Goal: Task Accomplishment & Management: Manage account settings

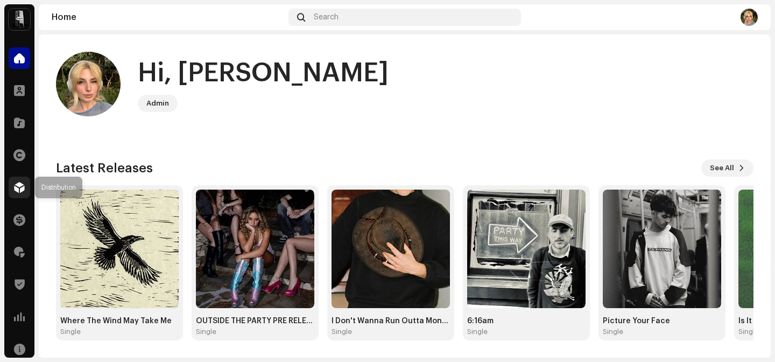
click at [20, 191] on span at bounding box center [19, 187] width 11 height 9
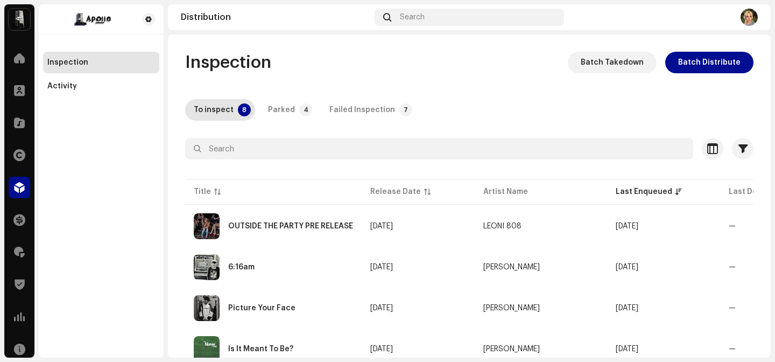
click at [276, 121] on div "Inspection Batch Takedown Batch Distribute To inspect 8 Parked 4 Failed Inspect…" at bounding box center [469, 306] width 603 height 508
click at [278, 112] on div "Parked" at bounding box center [281, 110] width 27 height 22
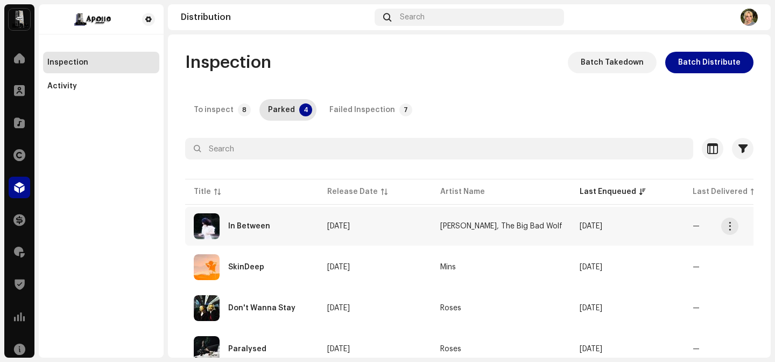
scroll to position [43, 0]
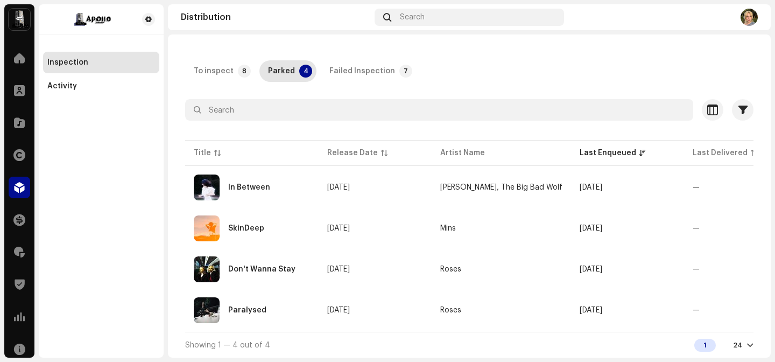
click at [686, 265] on td "—" at bounding box center [740, 269] width 113 height 39
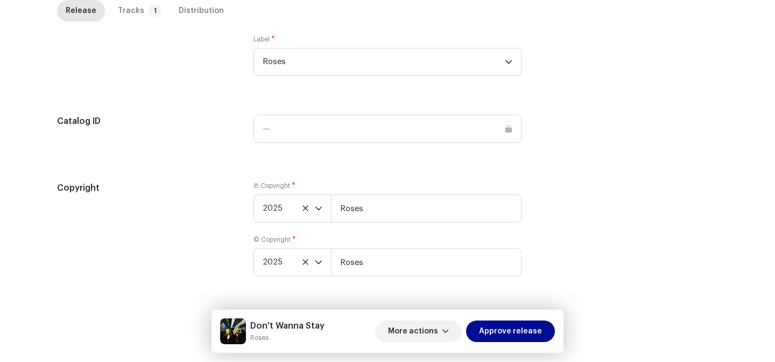
scroll to position [1259, 0]
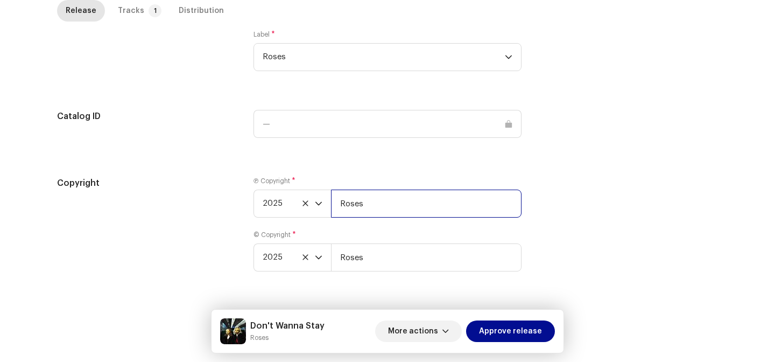
click at [392, 210] on input "Roses" at bounding box center [426, 203] width 191 height 28
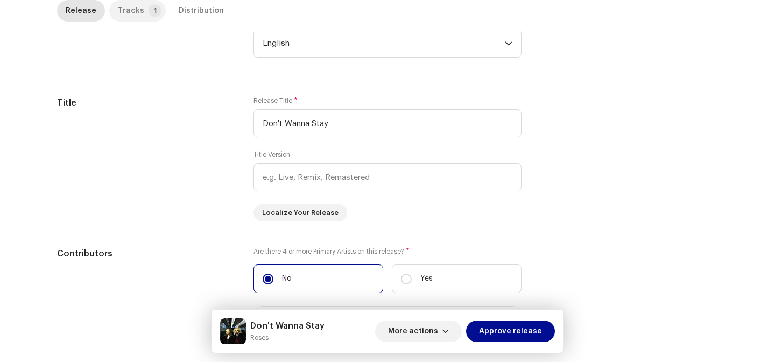
type input "Roses, distributed by APOLLO"
click at [136, 8] on p-tab "Tracks 1" at bounding box center [137, 11] width 57 height 22
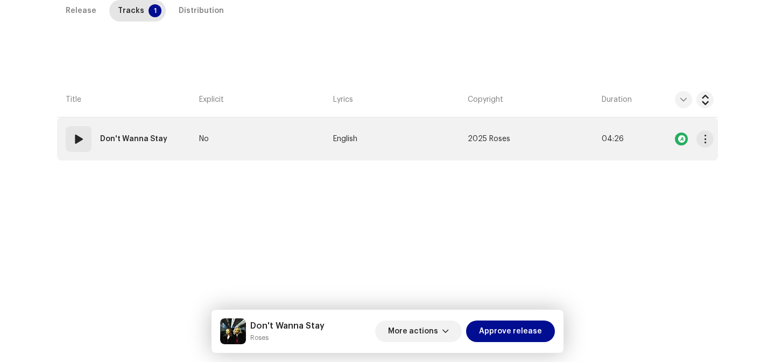
click at [494, 143] on td "2025 Roses" at bounding box center [530, 138] width 134 height 43
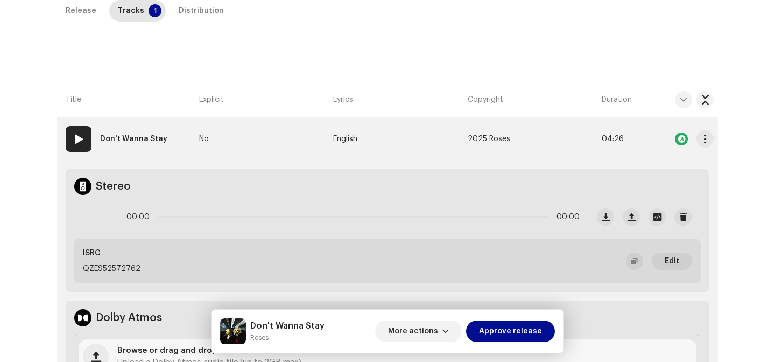
click at [486, 139] on span "2025 Roses" at bounding box center [489, 139] width 43 height 8
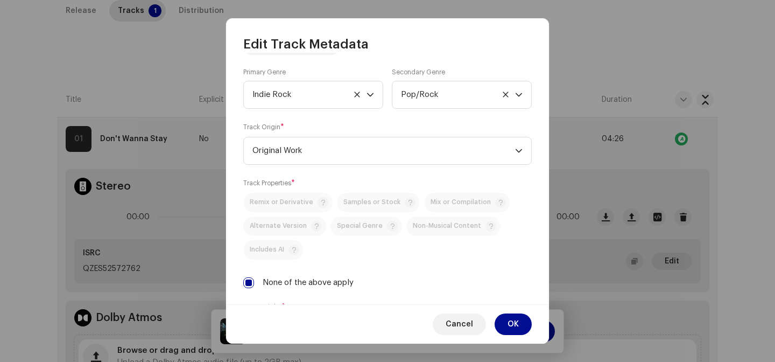
scroll to position [392, 0]
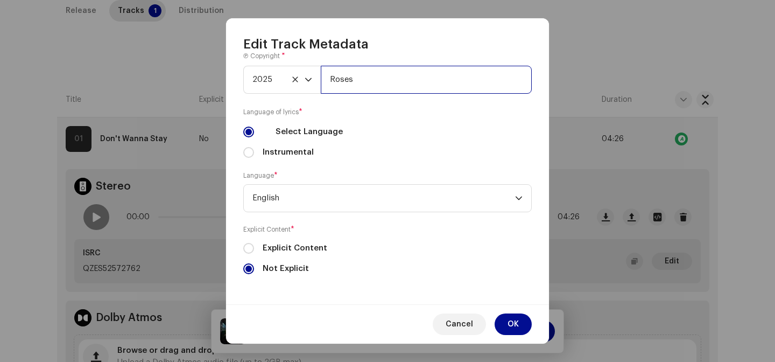
click at [382, 75] on input "Roses" at bounding box center [426, 80] width 211 height 28
type input "Roses, distributed by APOLLO"
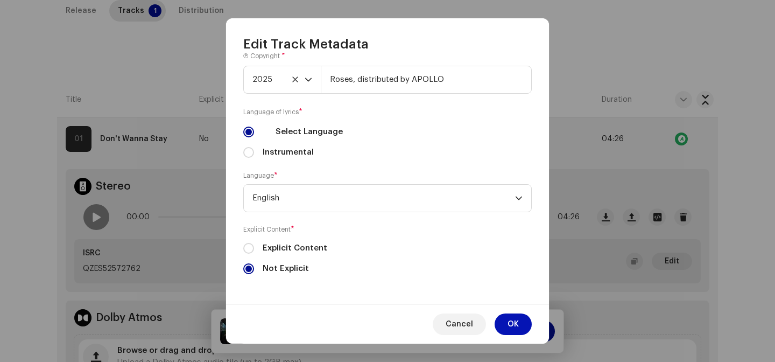
click at [513, 327] on span "OK" at bounding box center [513, 324] width 11 height 22
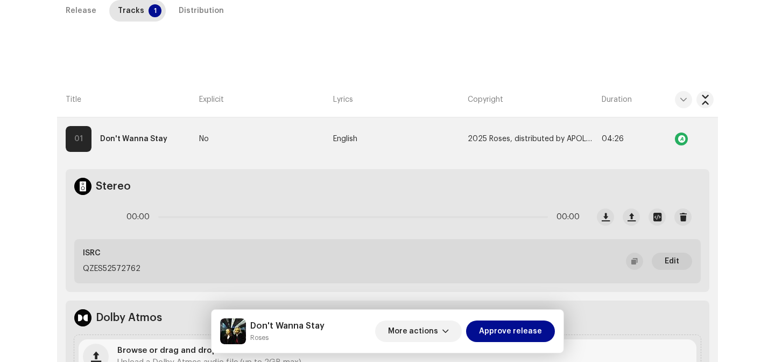
scroll to position [0, 0]
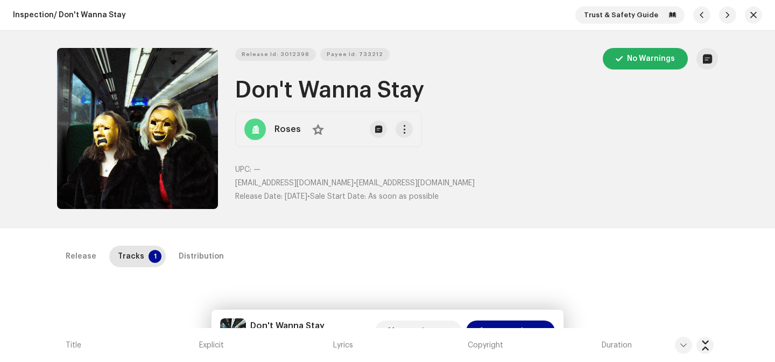
click at [259, 89] on h1 "Don't Wanna Stay" at bounding box center [476, 90] width 483 height 25
drag, startPoint x: 259, startPoint y: 89, endPoint x: 393, endPoint y: 89, distance: 134.5
click at [393, 89] on h1 "Don't Wanna Stay" at bounding box center [476, 90] width 483 height 25
copy h1 "Don't Wanna Stay"
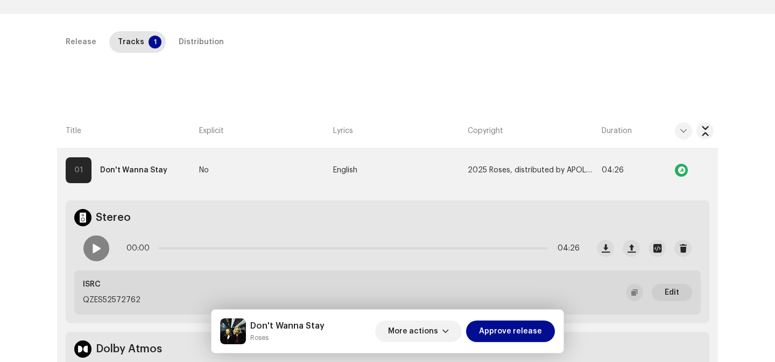
scroll to position [296, 0]
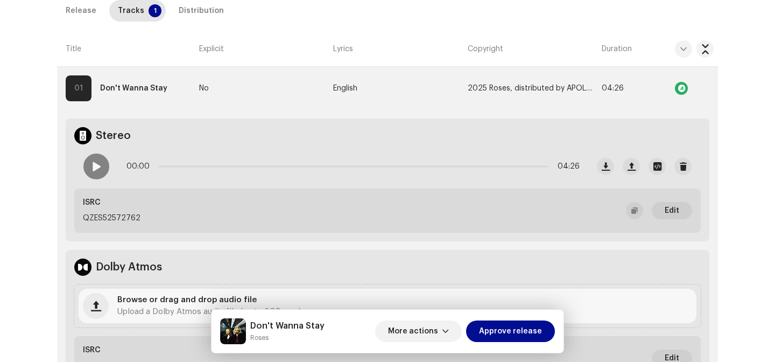
click at [120, 222] on p "QZES52572762" at bounding box center [112, 218] width 58 height 11
copy p "QZES52572762"
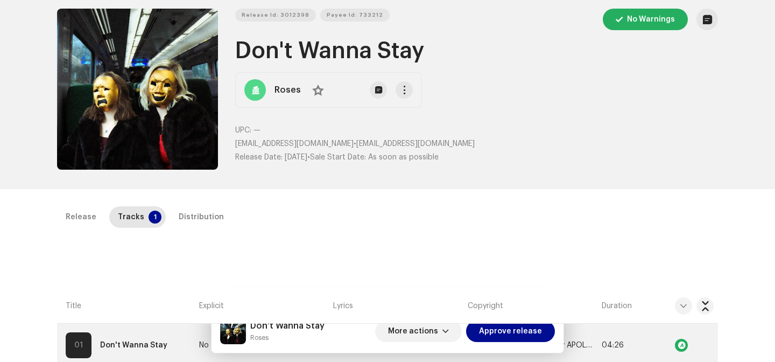
scroll to position [0, 0]
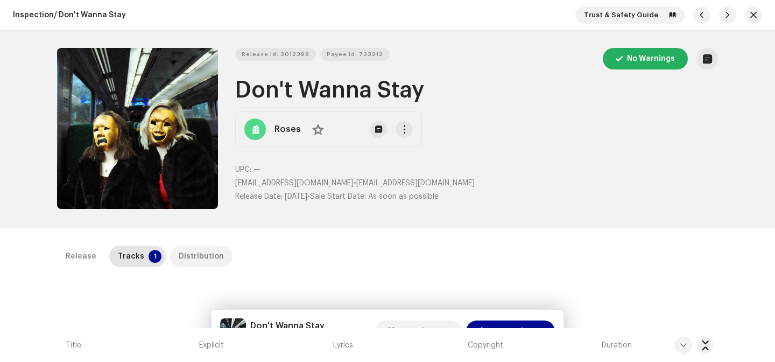
click at [193, 250] on div "Distribution" at bounding box center [201, 256] width 45 height 22
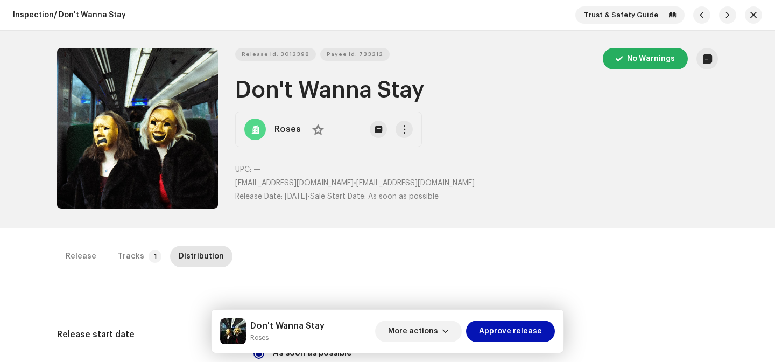
click at [508, 334] on span "Approve release" at bounding box center [510, 331] width 63 height 22
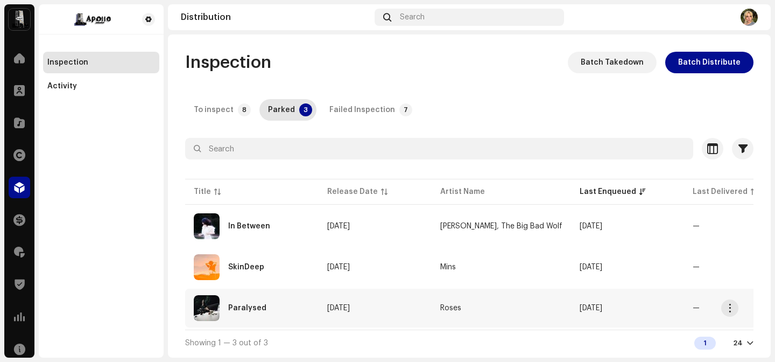
click at [307, 306] on div "Paralysed" at bounding box center [252, 308] width 116 height 26
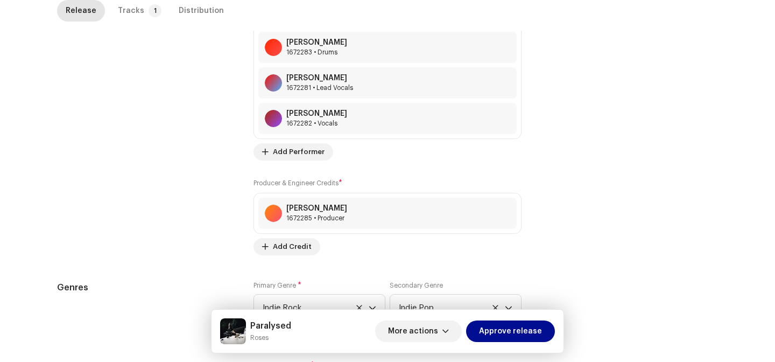
scroll to position [1294, 0]
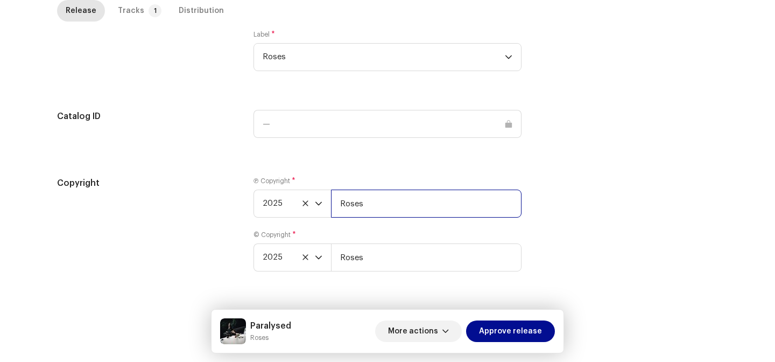
click at [396, 208] on input "Roses" at bounding box center [426, 203] width 191 height 28
type input "Roses, distributed by APOLLO"
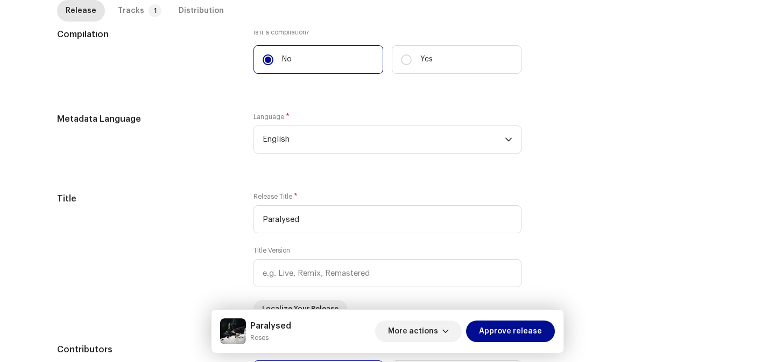
scroll to position [32, 0]
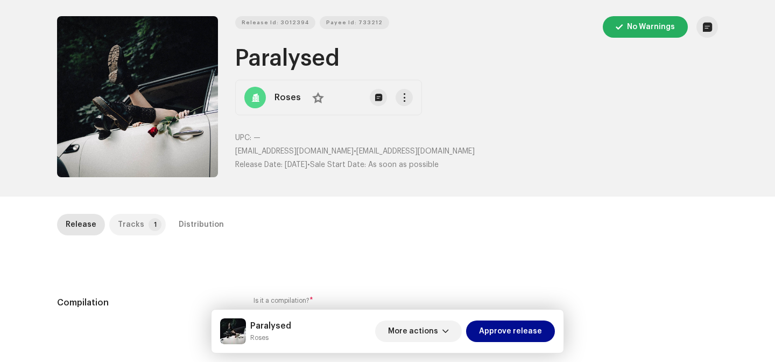
click at [138, 226] on p-tab "Tracks 1" at bounding box center [137, 225] width 57 height 22
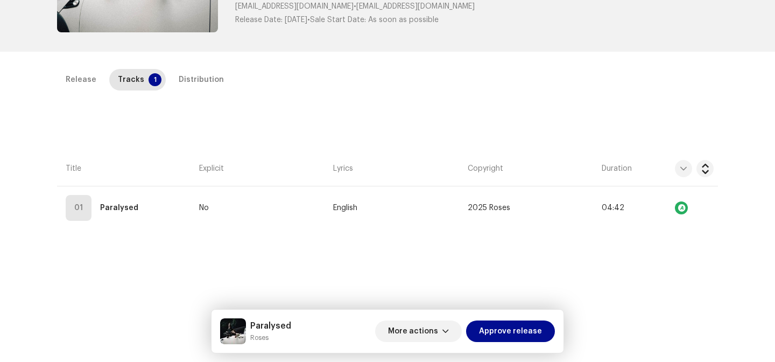
scroll to position [189, 0]
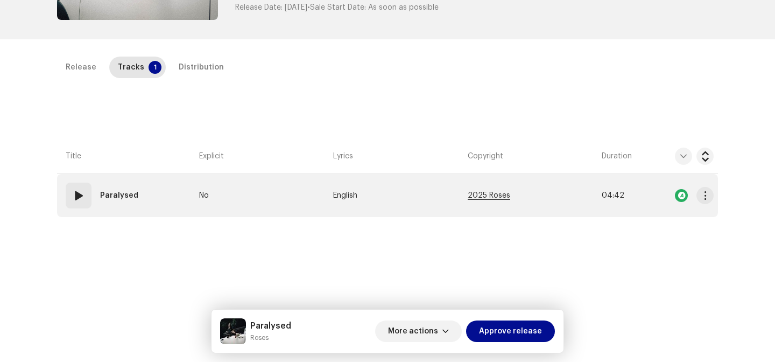
click at [486, 197] on span "2025 Roses" at bounding box center [489, 196] width 43 height 8
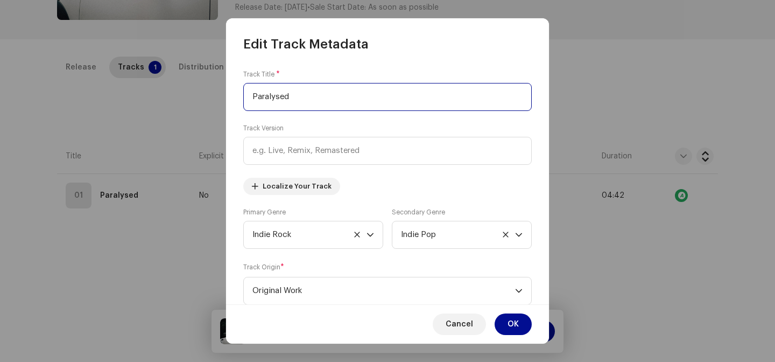
scroll to position [367, 0]
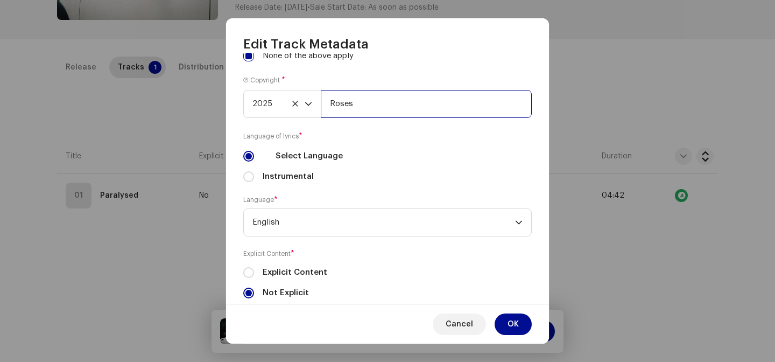
click at [370, 109] on input "Roses" at bounding box center [426, 104] width 211 height 28
type input "Roses, distributed by APOLLO"
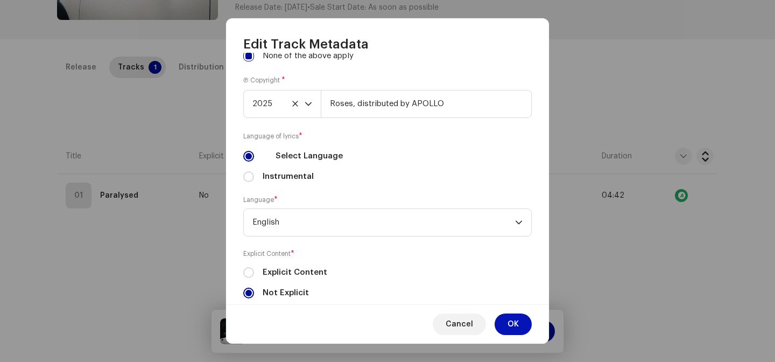
click at [515, 320] on span "OK" at bounding box center [513, 324] width 11 height 22
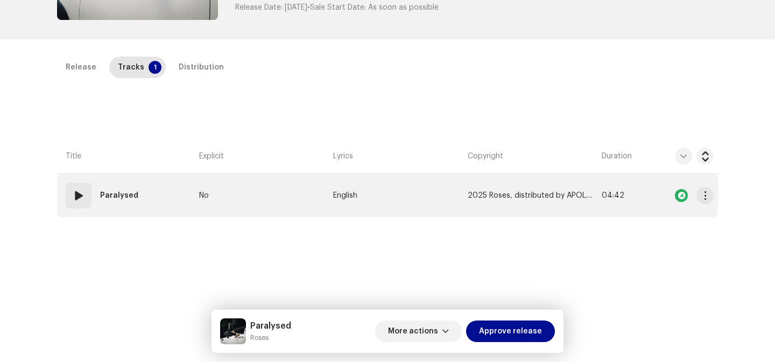
click at [216, 184] on td "No" at bounding box center [262, 195] width 134 height 43
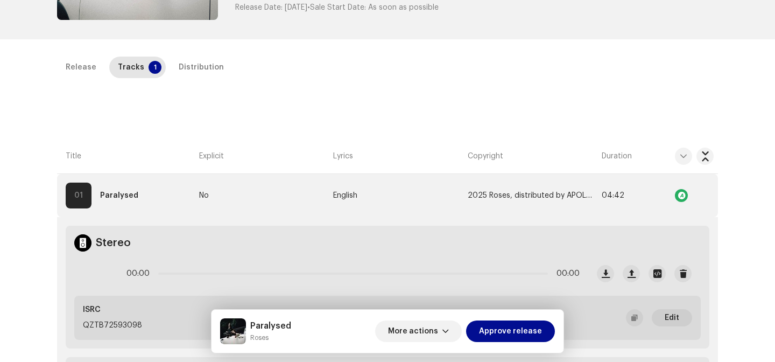
scroll to position [22, 0]
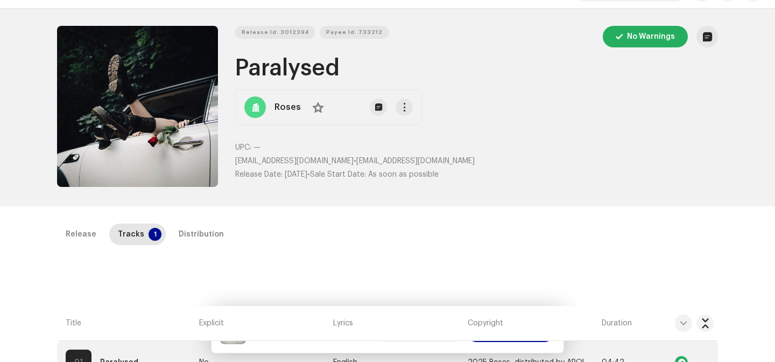
click at [271, 62] on h1 "Paralysed" at bounding box center [476, 68] width 483 height 25
click at [271, 63] on h1 "Paralysed" at bounding box center [476, 68] width 483 height 25
click at [285, 43] on div "Release Id: 3012394 Payee Id: 733212 No Warnings" at bounding box center [476, 37] width 483 height 22
click at [285, 71] on h1 "Paralysed" at bounding box center [476, 68] width 483 height 25
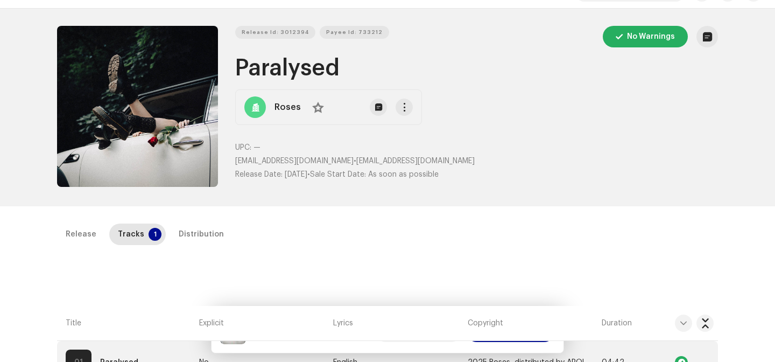
copy h1 "Paralysed"
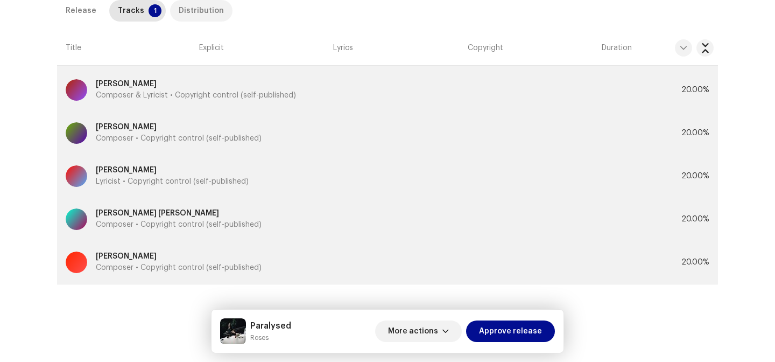
scroll to position [178, 0]
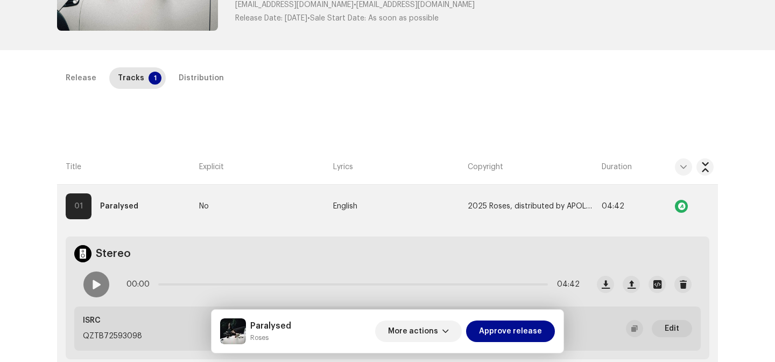
click at [201, 91] on div "Release Tracks 1 Distribution" at bounding box center [387, 82] width 661 height 31
click at [199, 84] on div "Distribution" at bounding box center [201, 78] width 45 height 22
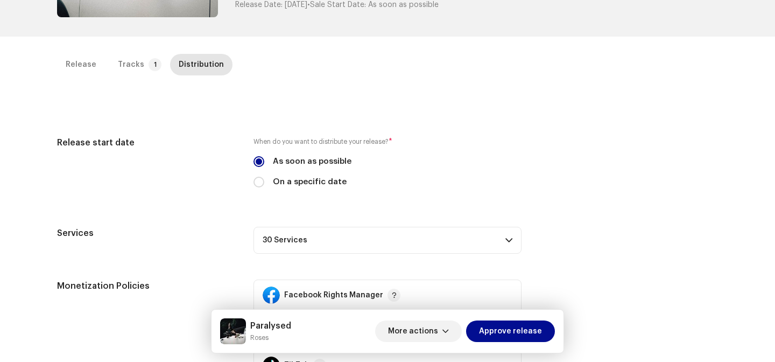
scroll to position [209, 0]
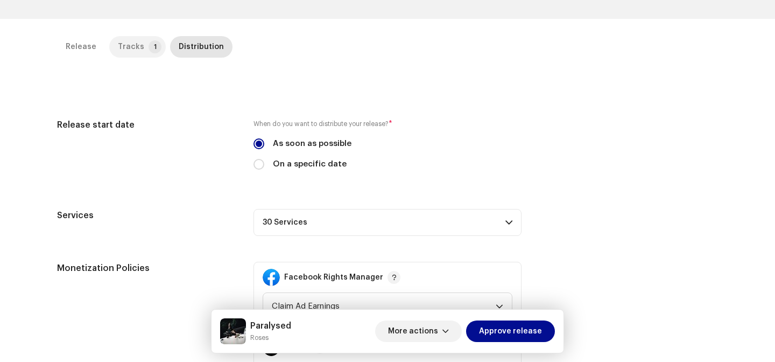
click at [130, 50] on div "Tracks" at bounding box center [131, 47] width 26 height 22
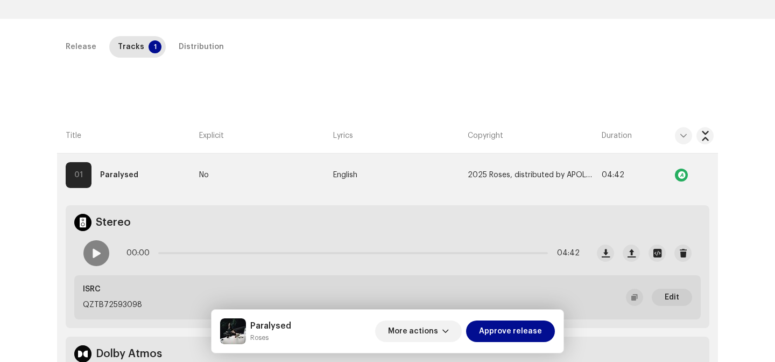
click at [103, 306] on p "QZTB72593098" at bounding box center [112, 304] width 59 height 11
copy p "QZTB72593098"
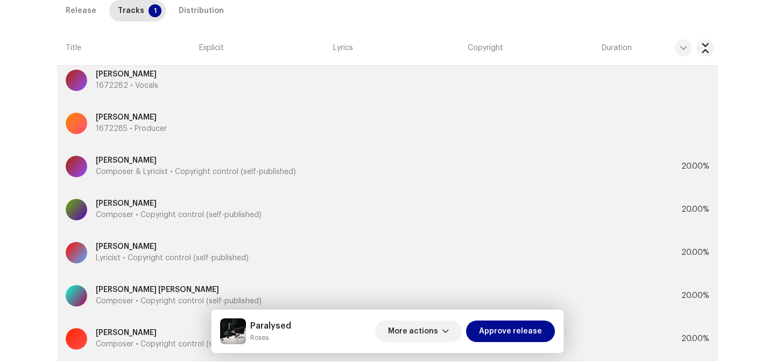
scroll to position [978, 0]
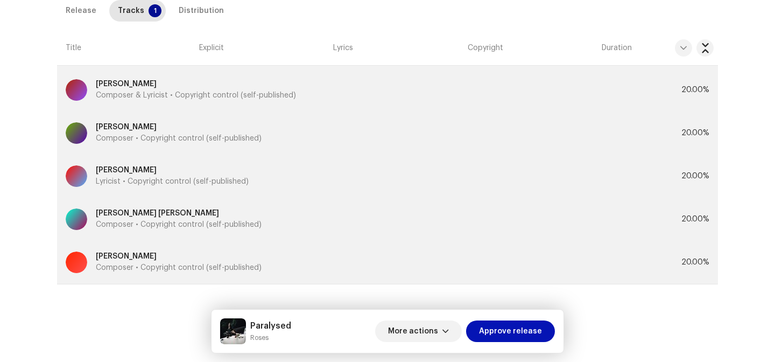
click at [493, 321] on span "Approve release" at bounding box center [510, 331] width 63 height 22
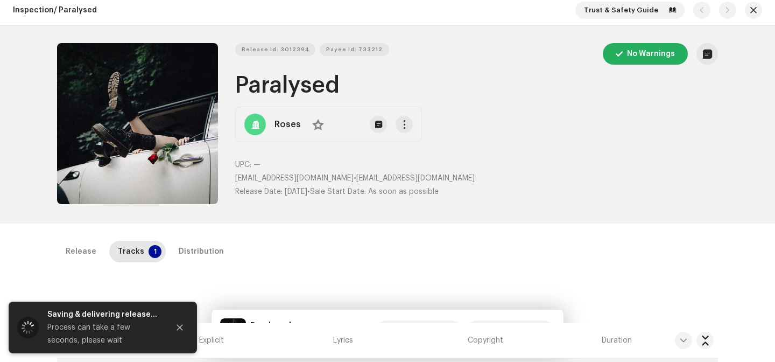
scroll to position [0, 0]
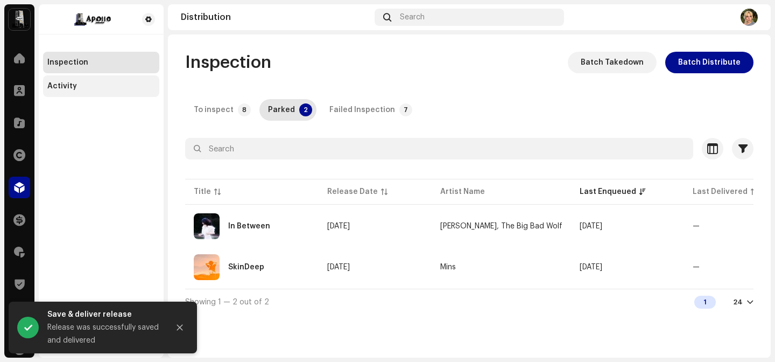
click at [97, 87] on div "Activity" at bounding box center [101, 86] width 108 height 9
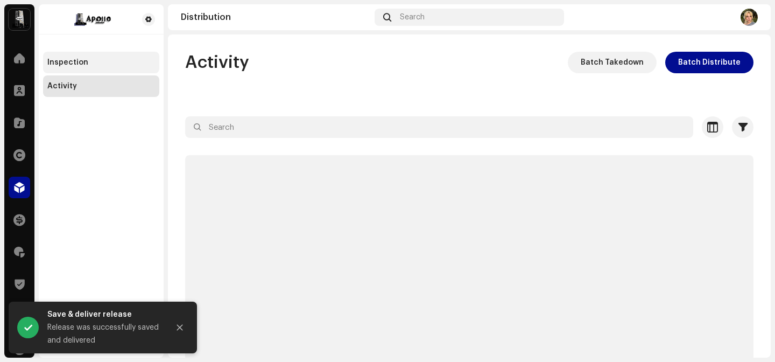
click at [96, 62] on div "Inspection" at bounding box center [101, 62] width 108 height 9
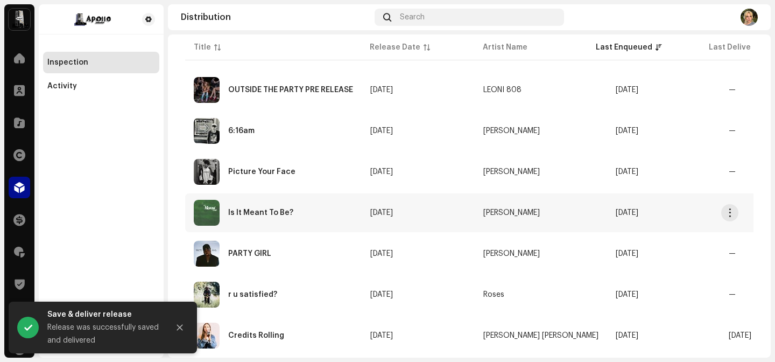
scroll to position [209, 0]
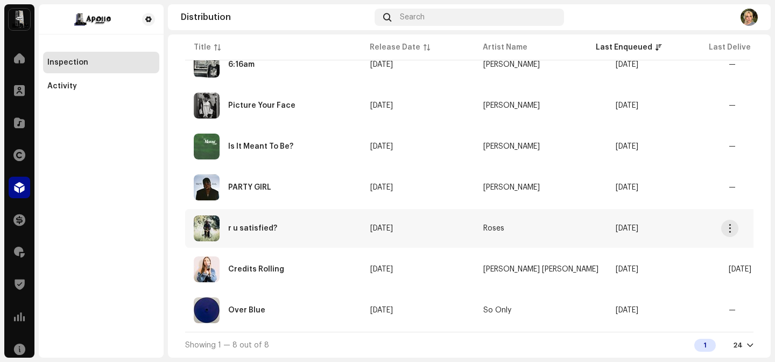
click at [298, 229] on div "r u satisfied?" at bounding box center [273, 228] width 159 height 26
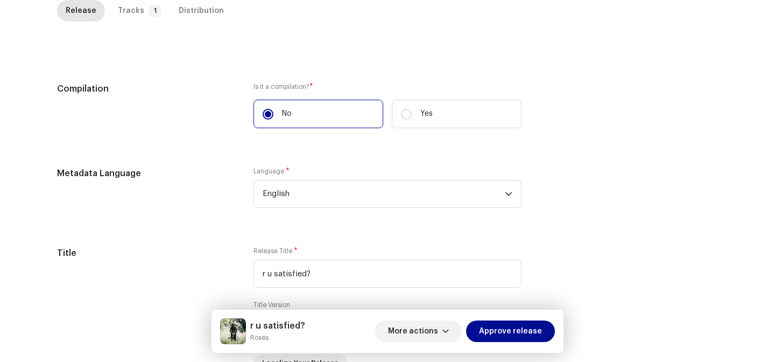
scroll to position [1259, 0]
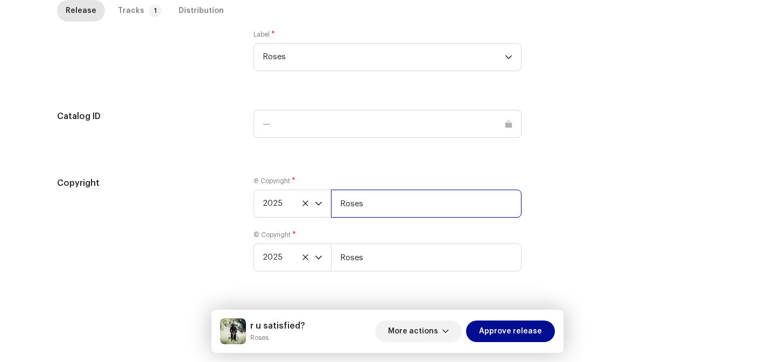
click at [390, 200] on input "Roses" at bounding box center [426, 203] width 191 height 28
type input "Roses, distributed by APOLLO"
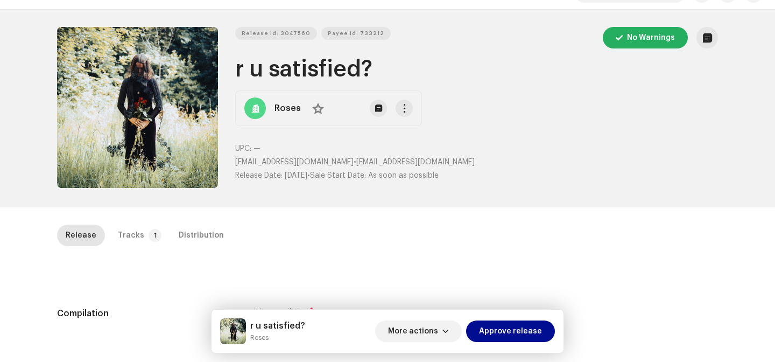
scroll to position [0, 0]
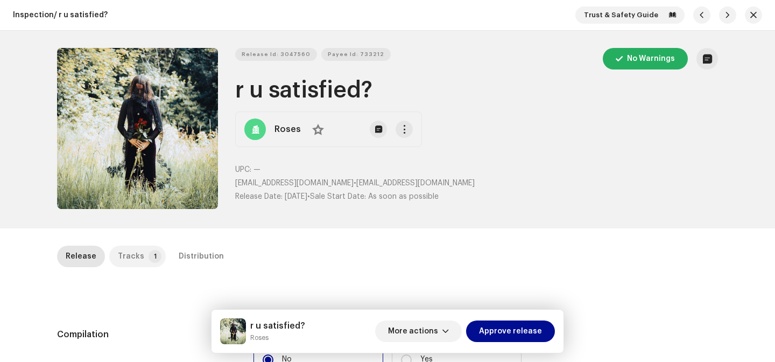
click at [149, 259] on p-badge "1" at bounding box center [155, 256] width 13 height 13
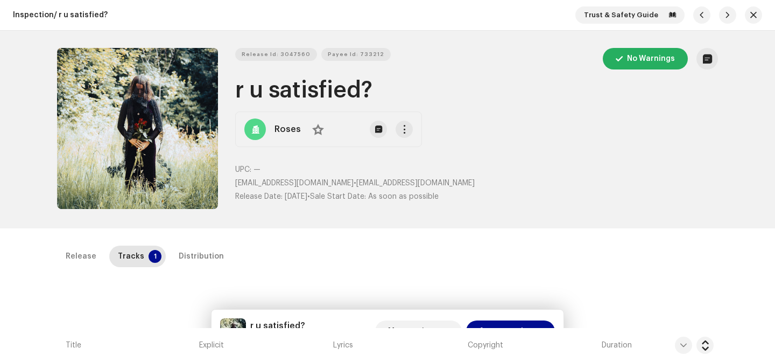
scroll to position [245, 0]
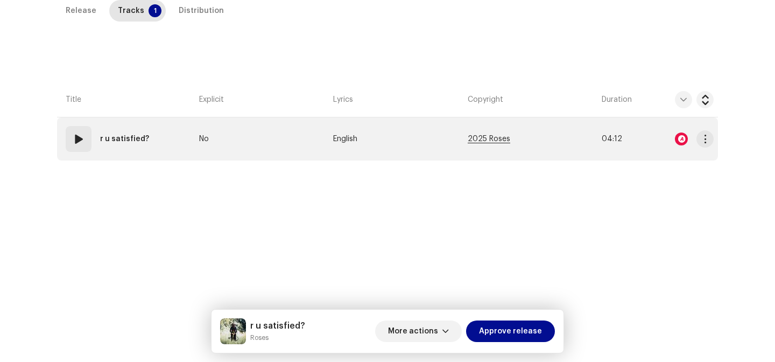
click at [489, 139] on span "2025 Roses" at bounding box center [489, 139] width 43 height 8
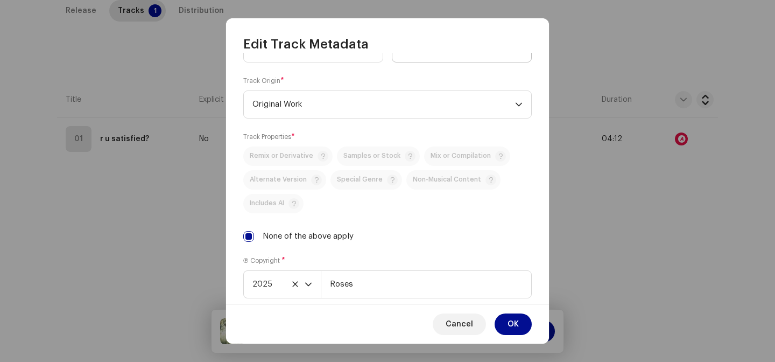
scroll to position [392, 0]
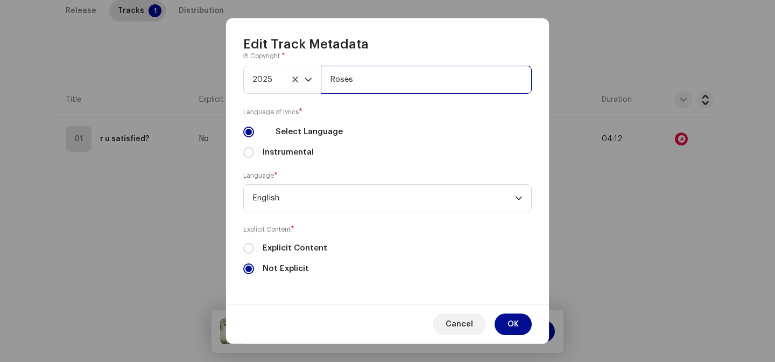
click at [381, 84] on input "Roses" at bounding box center [426, 80] width 211 height 28
type input "Roses, distributed by APOLLO"
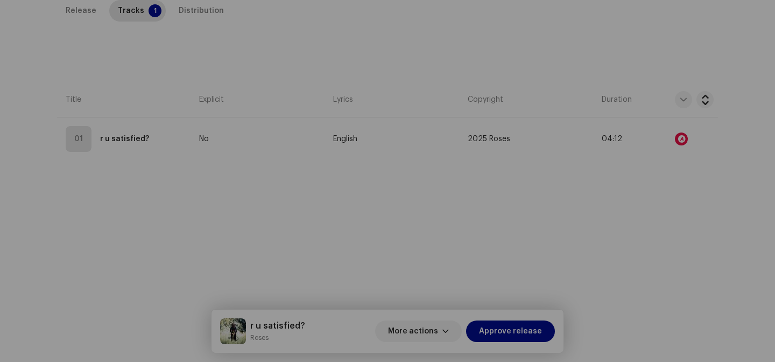
click at [674, 145] on div "Edit Track Metadata Track Title * r u satisfied? Track Version Localize Your Tr…" at bounding box center [387, 181] width 775 height 362
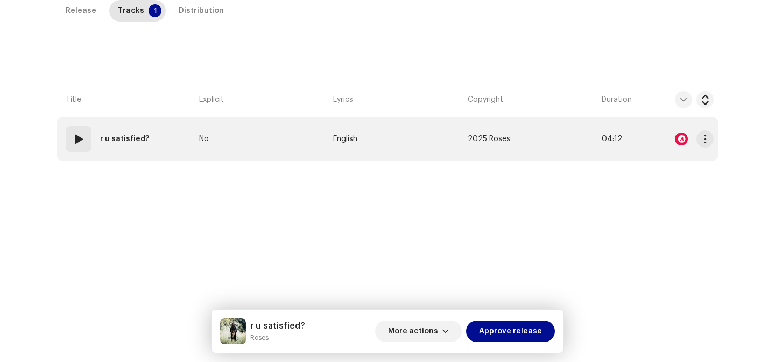
click at [502, 140] on span "2025 Roses" at bounding box center [489, 139] width 43 height 8
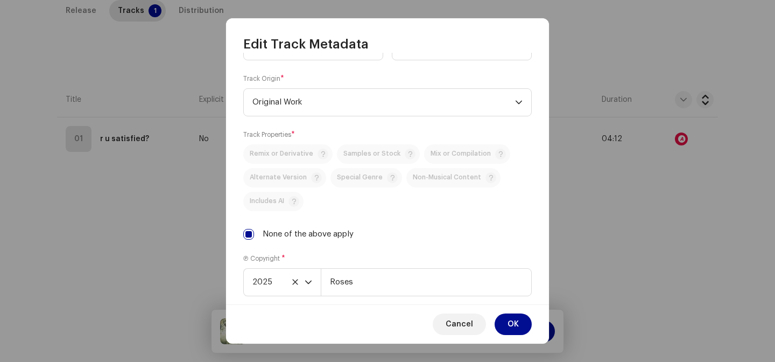
scroll to position [221, 0]
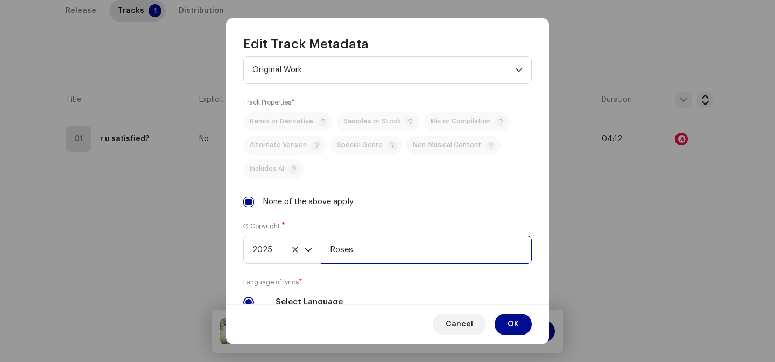
click at [386, 251] on input "Roses" at bounding box center [426, 250] width 211 height 28
type input "Roses, distributed by APOLLO"
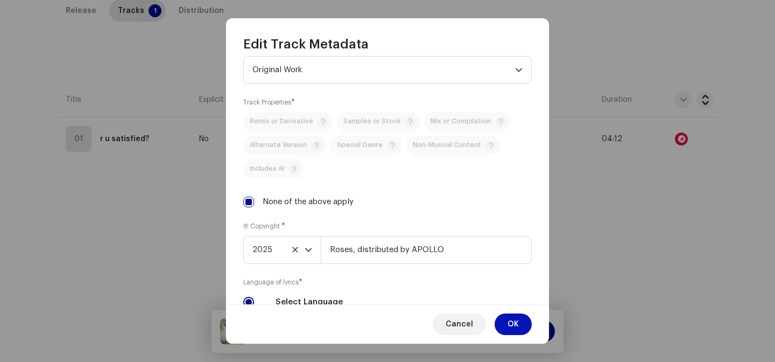
click at [505, 322] on button "OK" at bounding box center [513, 324] width 37 height 22
click at [505, 322] on span "Approve release" at bounding box center [510, 331] width 63 height 22
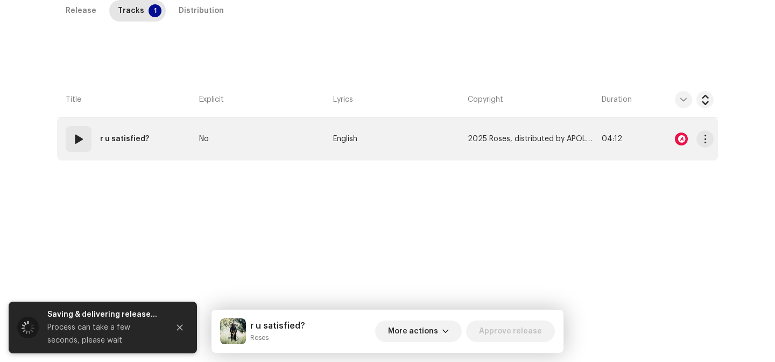
click at [681, 135] on div at bounding box center [681, 138] width 13 height 13
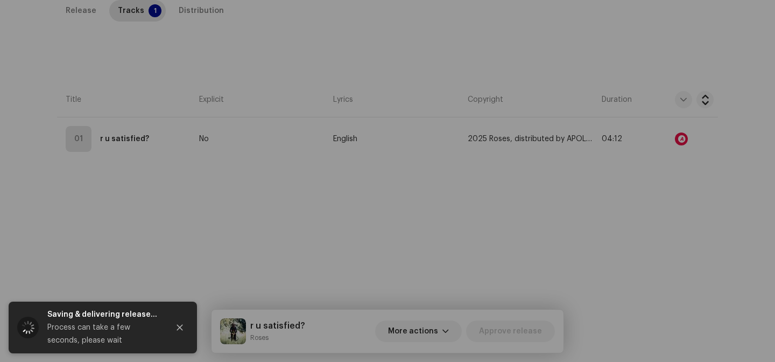
click at [589, 221] on div "Audio Recognition by Remix/Sample 49 Cover Song 1 All results require review/li…" at bounding box center [387, 181] width 775 height 362
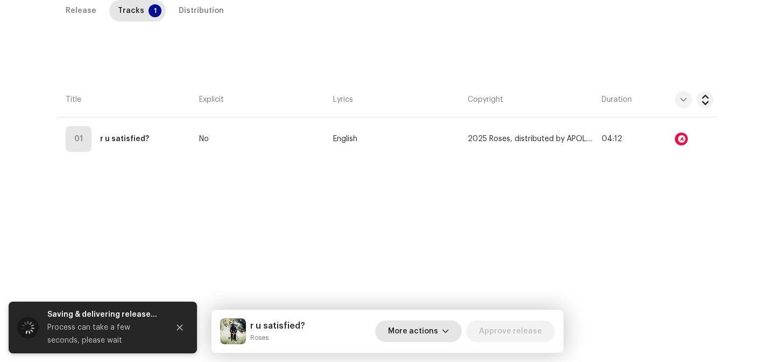
click at [408, 331] on span "More actions" at bounding box center [413, 331] width 50 height 22
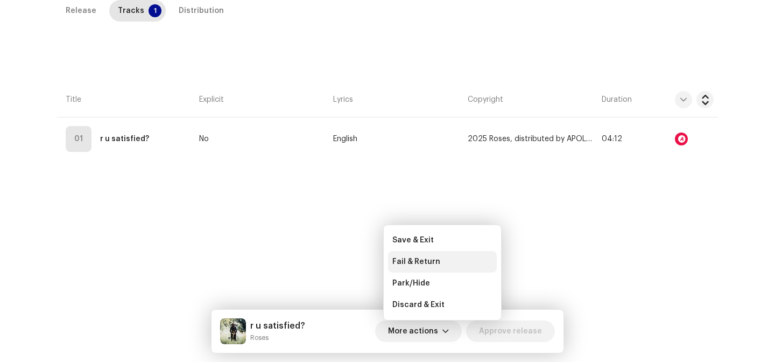
click at [416, 262] on span "Fail & Return" at bounding box center [416, 261] width 48 height 9
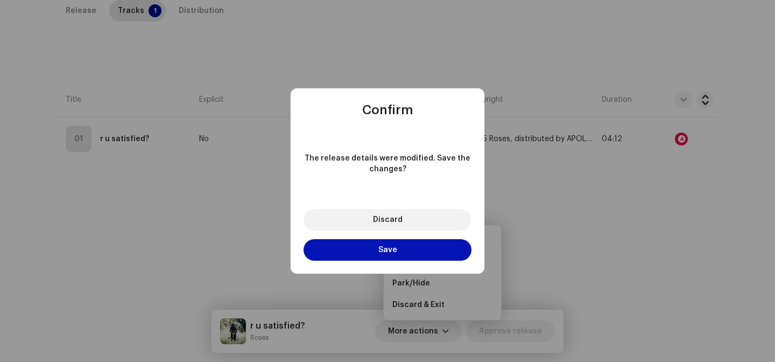
click at [406, 252] on button "Save" at bounding box center [388, 250] width 168 height 22
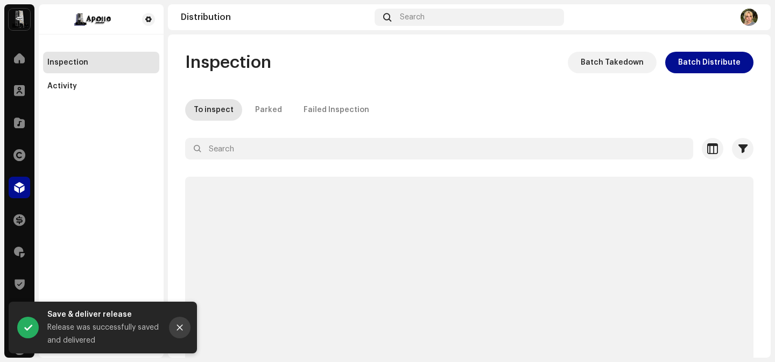
click at [181, 321] on button "Close" at bounding box center [180, 327] width 22 height 22
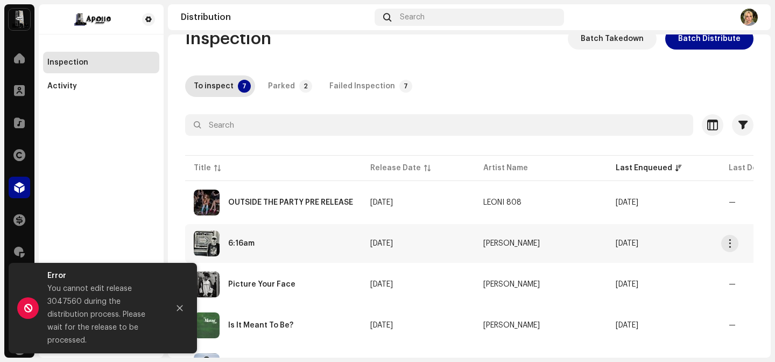
scroll to position [26, 0]
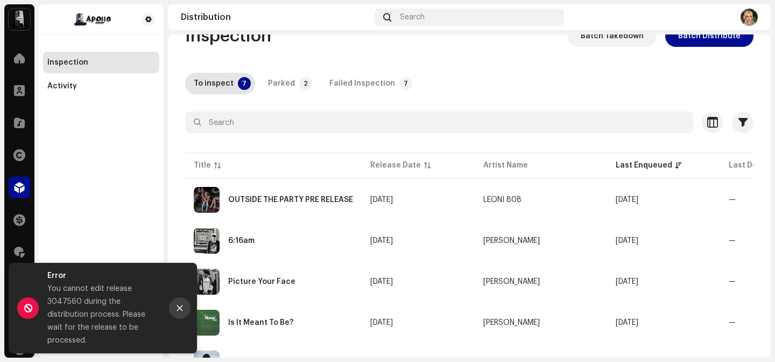
click at [179, 306] on icon "Close" at bounding box center [180, 308] width 6 height 6
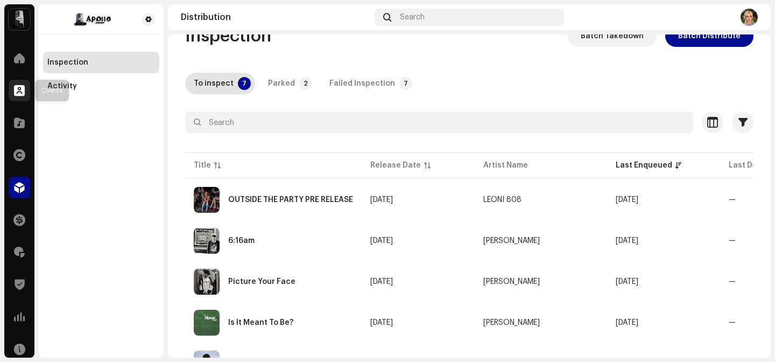
click at [26, 99] on div at bounding box center [20, 91] width 22 height 22
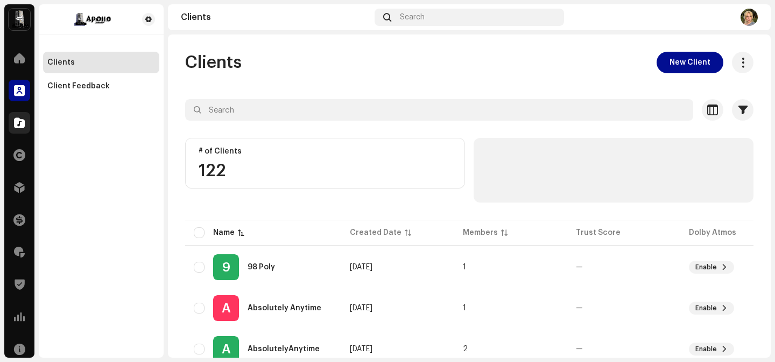
click at [26, 122] on div at bounding box center [20, 123] width 22 height 22
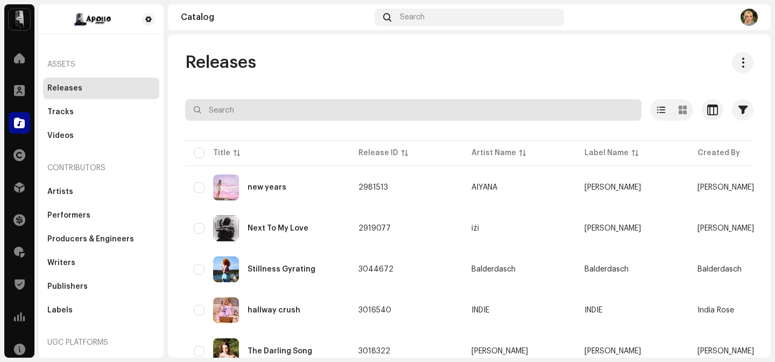
click at [314, 106] on input "text" at bounding box center [413, 110] width 456 height 22
type input "roses"
drag, startPoint x: 251, startPoint y: 110, endPoint x: 618, endPoint y: 116, distance: 366.6
click at [251, 110] on input "roses" at bounding box center [413, 110] width 456 height 22
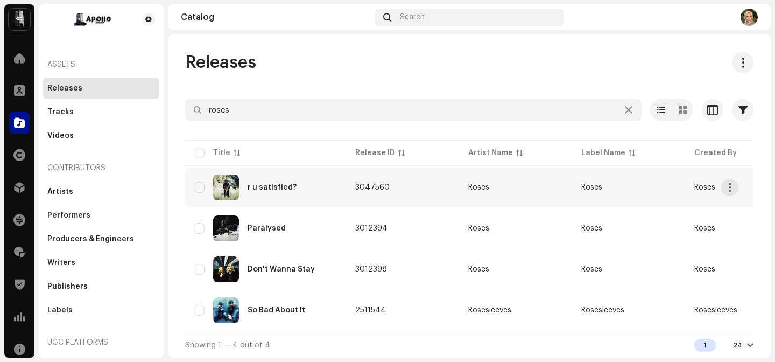
click at [315, 191] on div "r u satisfied?" at bounding box center [266, 187] width 144 height 26
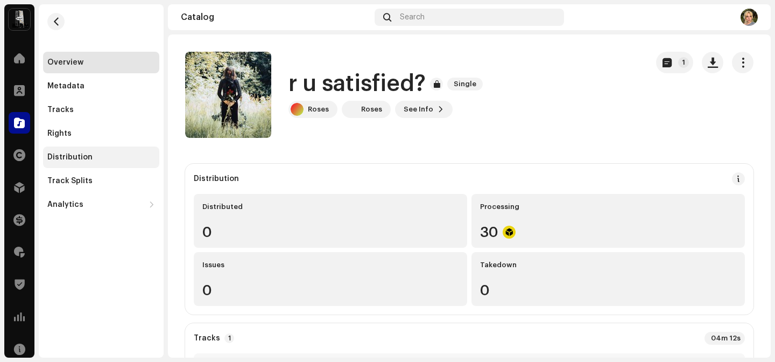
click at [81, 161] on div "Distribution" at bounding box center [101, 157] width 116 height 22
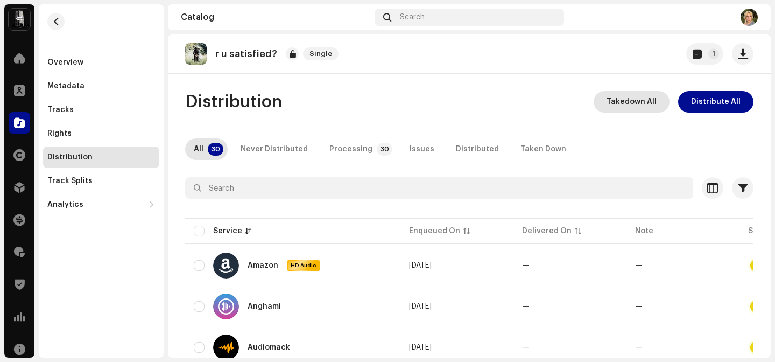
click at [617, 102] on span "Takedown All" at bounding box center [632, 102] width 50 height 22
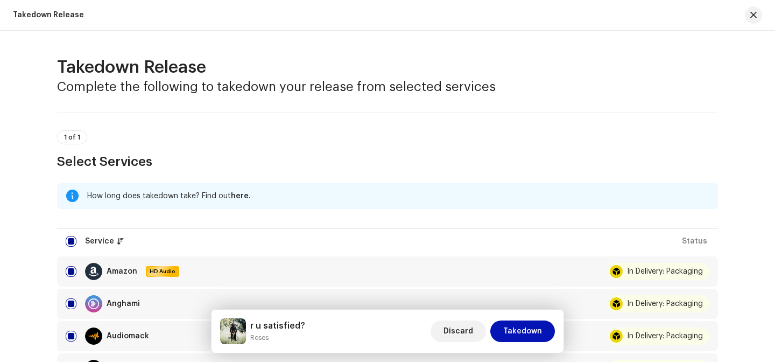
click at [524, 332] on span "Takedown" at bounding box center [522, 331] width 39 height 22
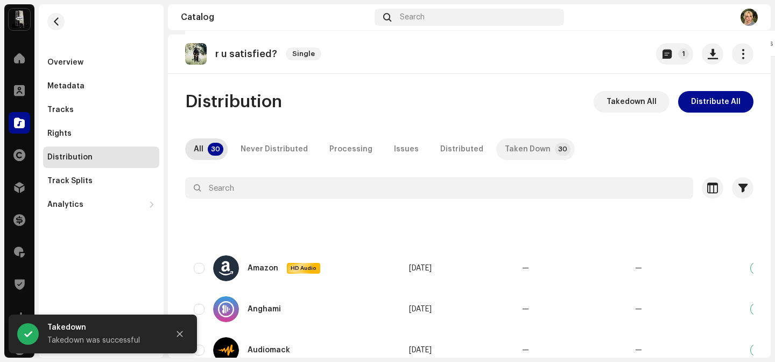
click at [532, 157] on div "Taken Down" at bounding box center [528, 149] width 46 height 22
drag, startPoint x: 720, startPoint y: 100, endPoint x: 604, endPoint y: 240, distance: 181.6
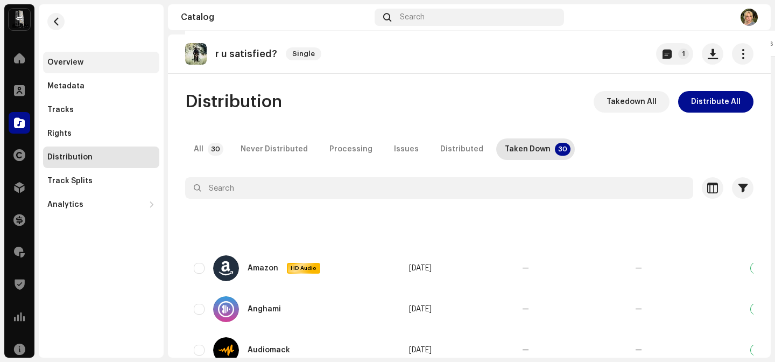
click at [89, 63] on div "Overview" at bounding box center [101, 62] width 108 height 9
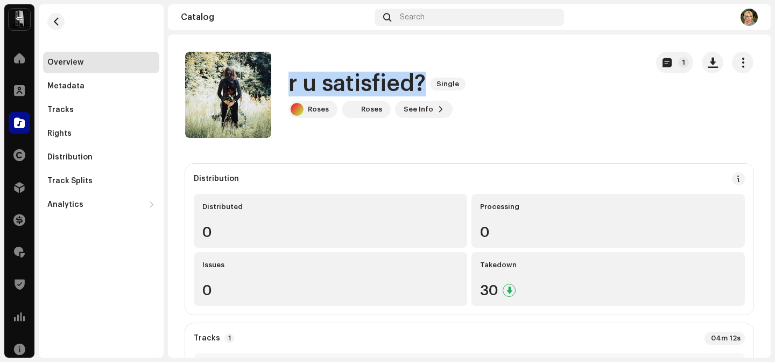
drag, startPoint x: 287, startPoint y: 88, endPoint x: 423, endPoint y: 90, distance: 135.7
click at [423, 90] on div "r u satisfied? Single Roses Roses See Info 1" at bounding box center [412, 95] width 454 height 86
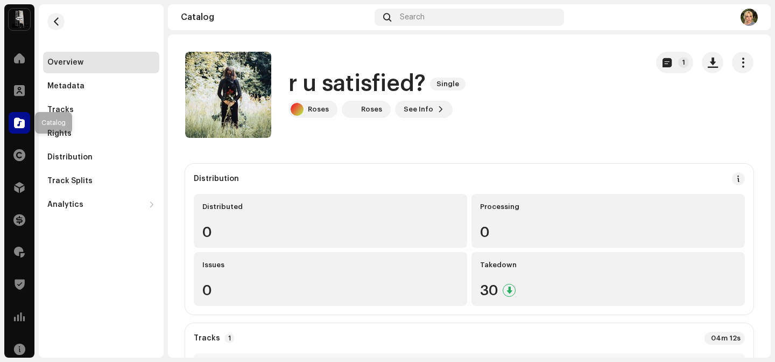
drag, startPoint x: 16, startPoint y: 124, endPoint x: 24, endPoint y: 113, distance: 13.1
click at [16, 124] on span at bounding box center [19, 122] width 11 height 9
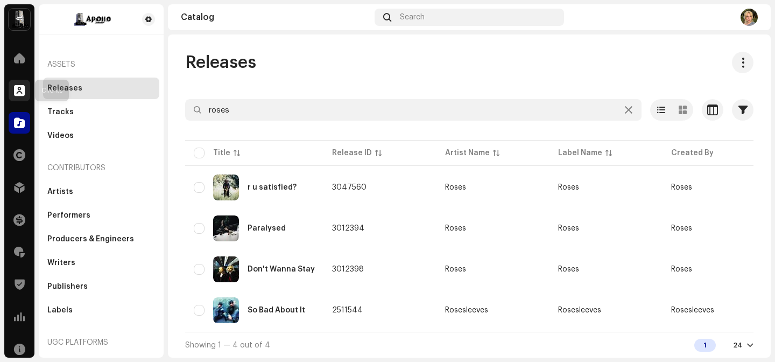
click at [25, 91] on div at bounding box center [20, 91] width 22 height 22
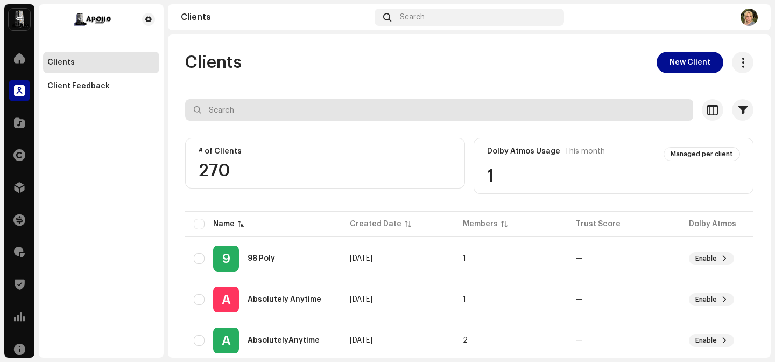
click at [243, 107] on input "text" at bounding box center [439, 110] width 508 height 22
type input "[PERSON_NAME]"
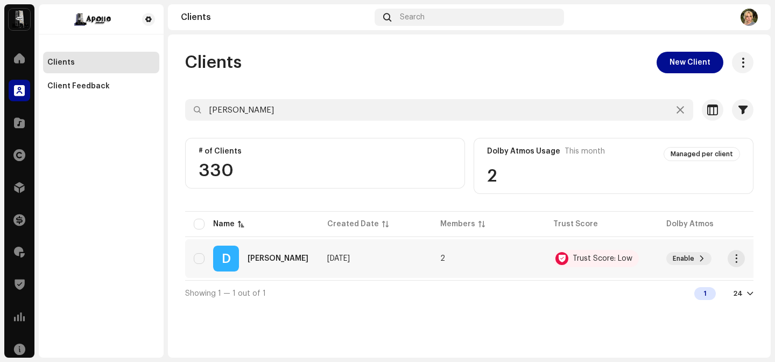
click at [283, 270] on div "D [PERSON_NAME]" at bounding box center [252, 258] width 116 height 26
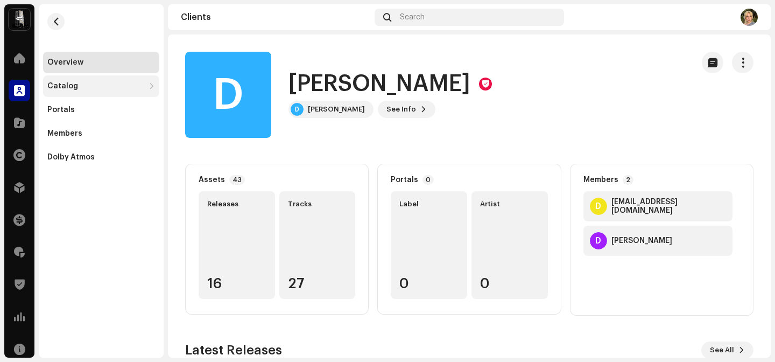
click at [102, 93] on div "Catalog" at bounding box center [101, 86] width 116 height 22
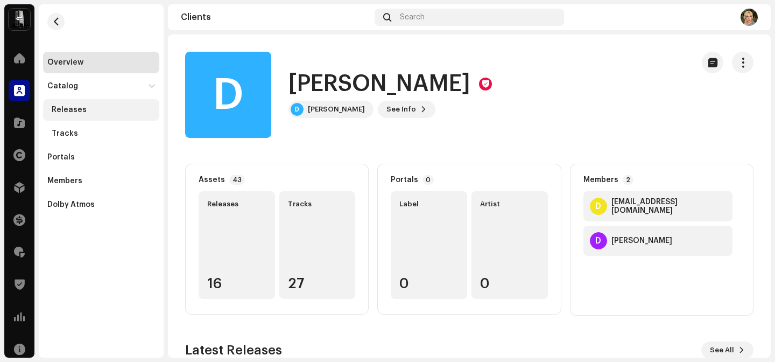
click at [91, 109] on div "Releases" at bounding box center [103, 109] width 103 height 9
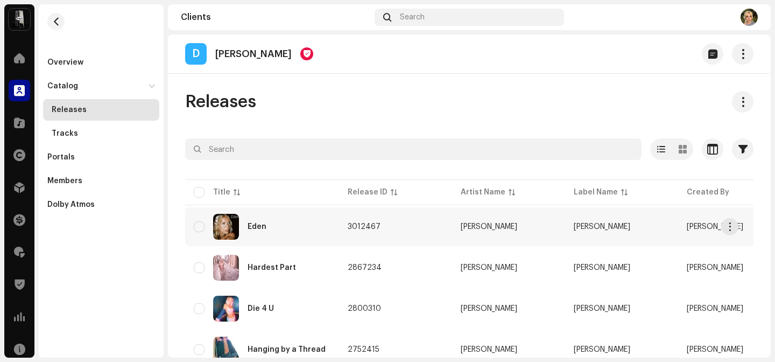
click at [282, 234] on div "Eden" at bounding box center [262, 227] width 137 height 26
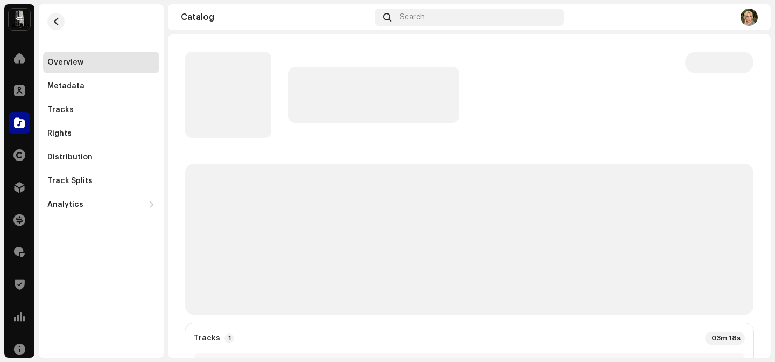
click at [67, 255] on div "Overview Metadata Tracks Rights Distribution Track Splits Analytics Consumption…" at bounding box center [101, 180] width 125 height 353
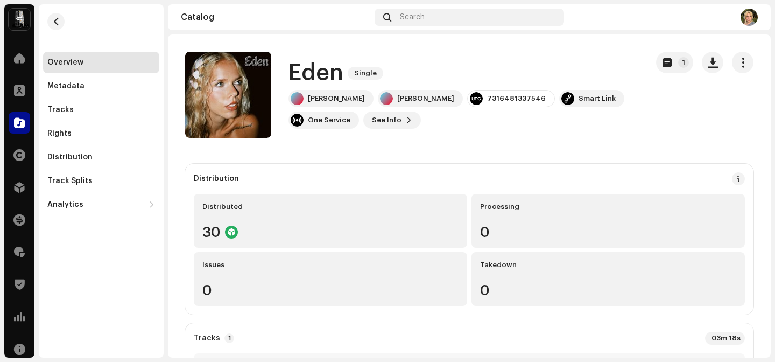
click at [25, 124] on div at bounding box center [20, 123] width 22 height 22
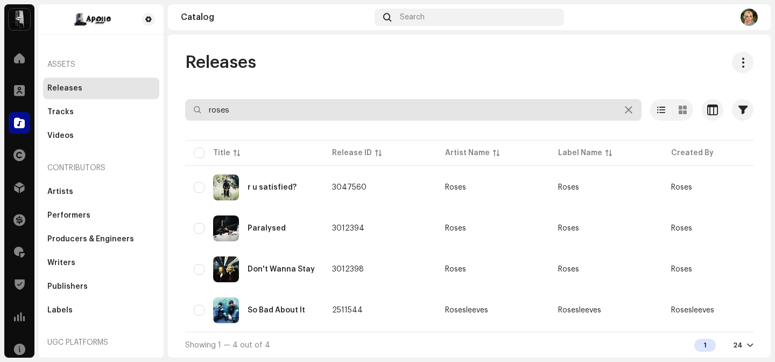
click at [296, 101] on input "roses" at bounding box center [413, 110] width 456 height 22
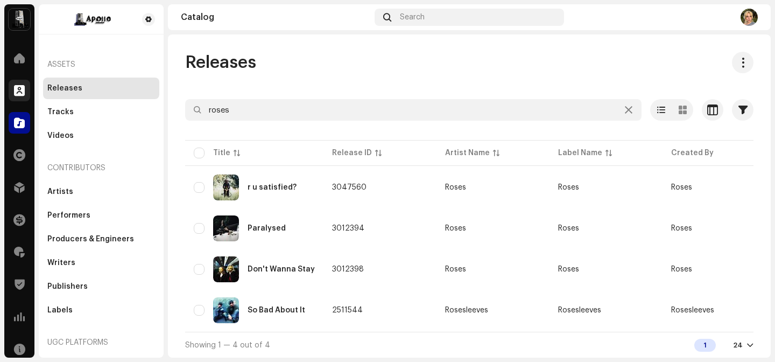
click at [27, 90] on div at bounding box center [20, 91] width 22 height 22
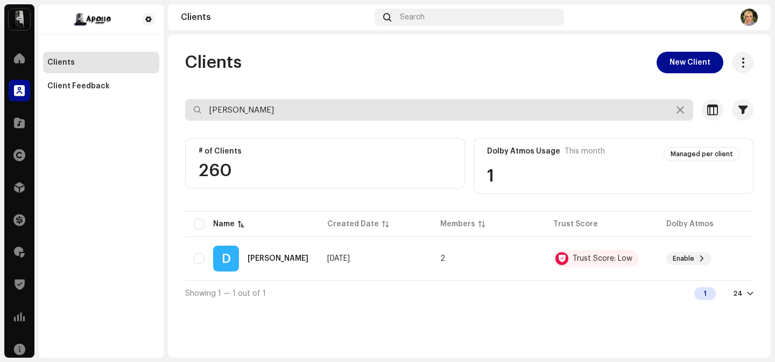
click at [279, 115] on input "[PERSON_NAME]" at bounding box center [439, 110] width 508 height 22
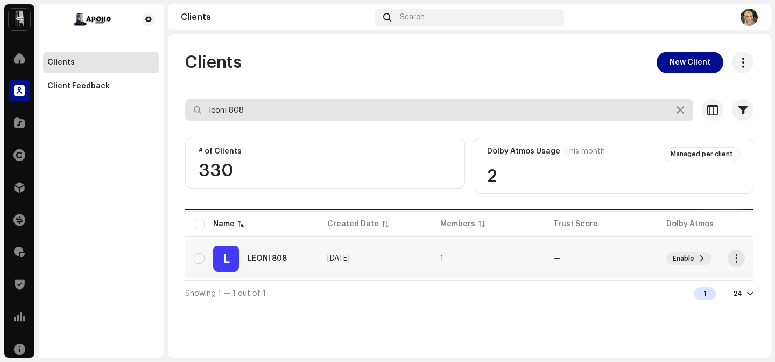
type input "leoni 808"
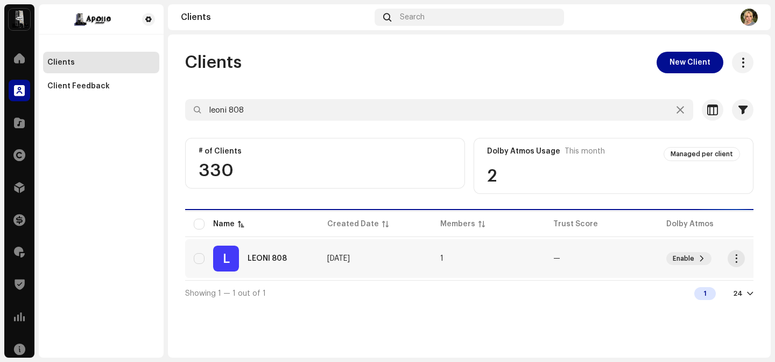
click at [288, 260] on div "L LEONI 808" at bounding box center [252, 258] width 116 height 26
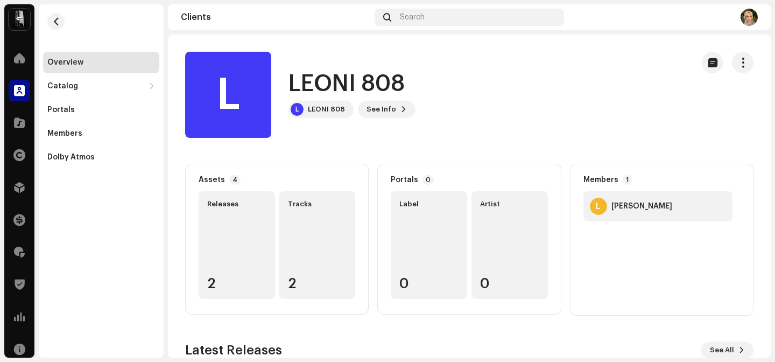
click at [67, 246] on div "Overview Catalog Releases Tracks Portals Members Dolby Atmos" at bounding box center [101, 180] width 125 height 353
click at [114, 73] on div "Overview Catalog Releases Tracks Portals Members Dolby Atmos" at bounding box center [101, 110] width 116 height 116
click at [103, 85] on div "Catalog" at bounding box center [95, 86] width 97 height 9
click at [108, 108] on div "Releases" at bounding box center [103, 109] width 103 height 9
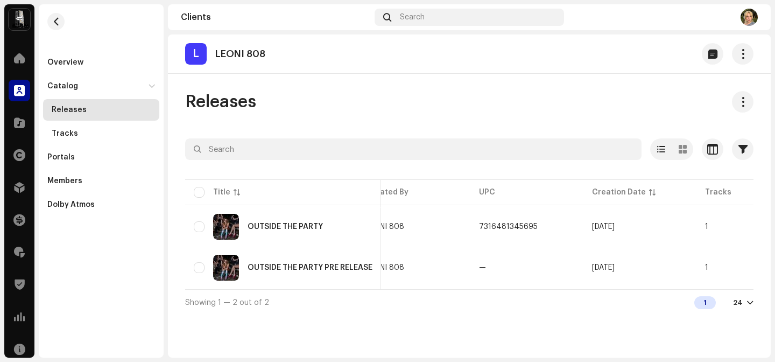
scroll to position [0, 531]
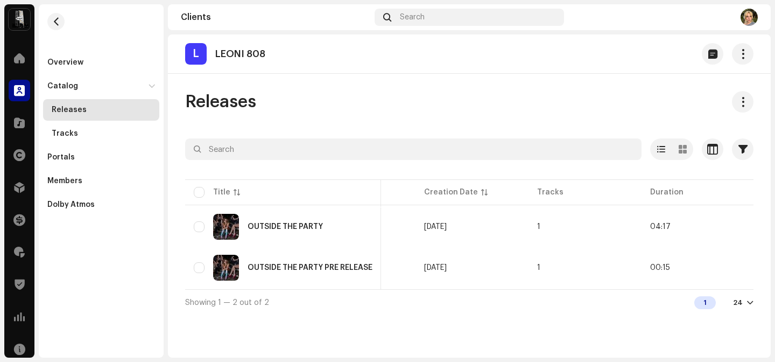
drag, startPoint x: 481, startPoint y: 288, endPoint x: 773, endPoint y: 280, distance: 291.8
click at [773, 280] on div "Apollo Distribution Home Clients Catalog Rights Distribution Finance Royalties …" at bounding box center [387, 181] width 775 height 362
click at [614, 313] on div "Showing 1 — 2 out of 2 1 24" at bounding box center [469, 302] width 568 height 26
click at [738, 266] on span "button" at bounding box center [736, 267] width 8 height 9
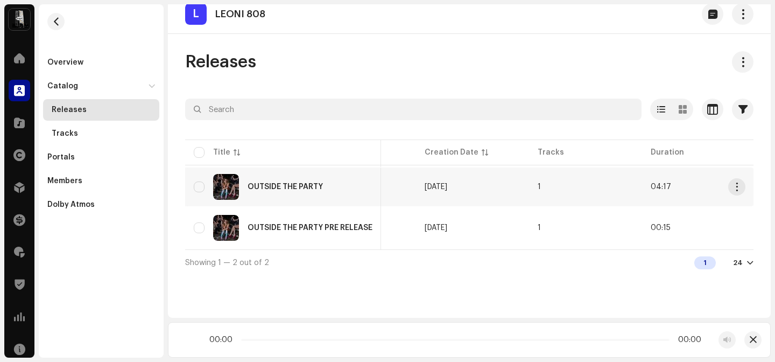
click at [453, 194] on td "[DATE]" at bounding box center [472, 186] width 113 height 39
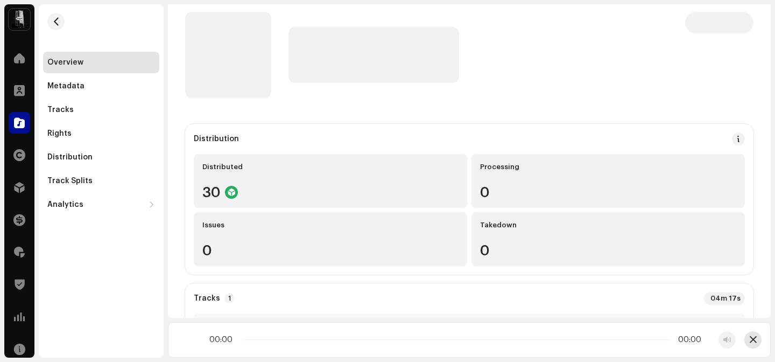
click at [753, 343] on span "button" at bounding box center [753, 339] width 7 height 9
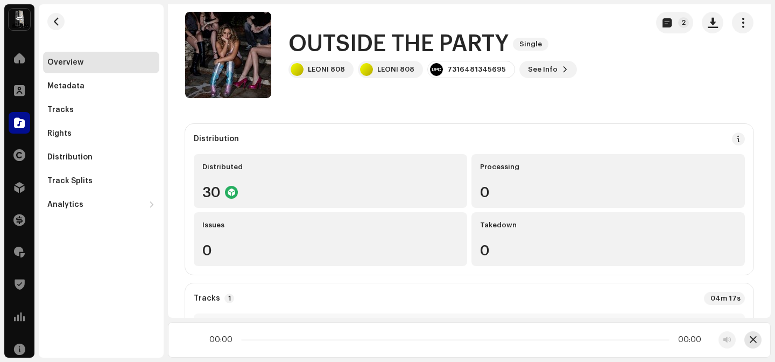
click at [755, 338] on span "button" at bounding box center [753, 339] width 7 height 9
click at [761, 334] on div "00:00 00:00" at bounding box center [469, 340] width 603 height 36
click at [753, 345] on button "button" at bounding box center [752, 339] width 17 height 17
click at [751, 338] on span "button" at bounding box center [753, 339] width 7 height 9
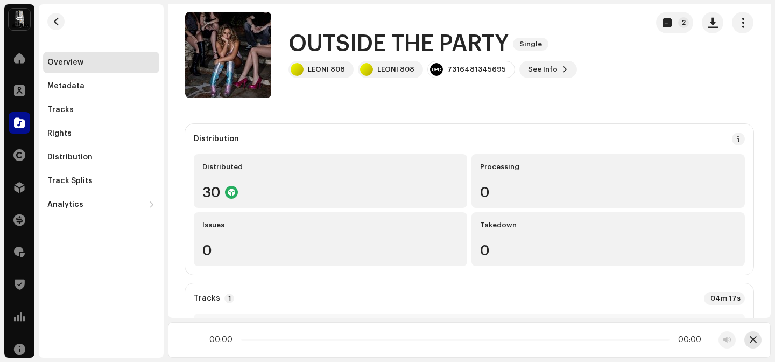
click at [751, 338] on span "button" at bounding box center [753, 339] width 7 height 9
drag, startPoint x: 751, startPoint y: 338, endPoint x: 738, endPoint y: 290, distance: 50.1
click at [753, 337] on span "button" at bounding box center [753, 339] width 7 height 9
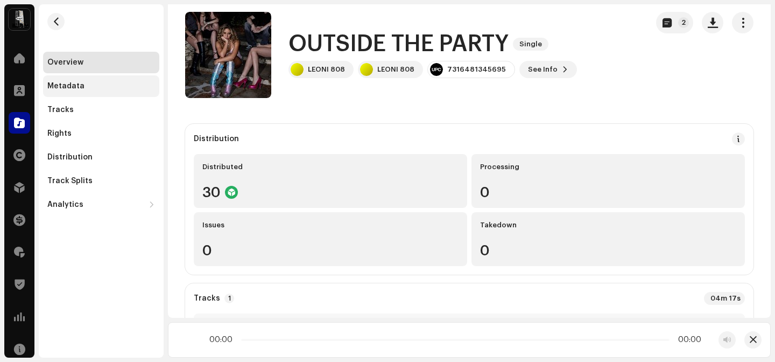
click at [101, 90] on div "Metadata" at bounding box center [101, 86] width 108 height 9
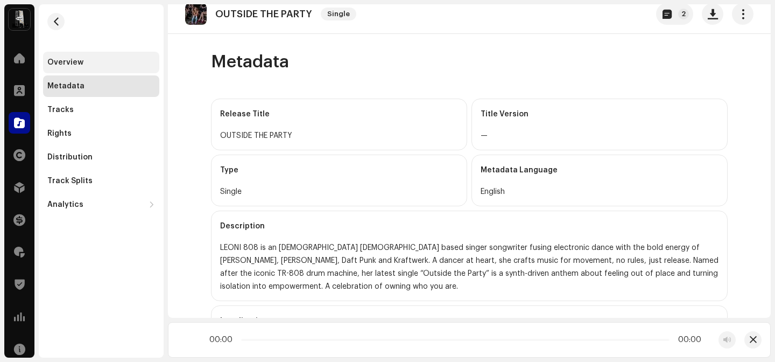
click at [90, 66] on div "Overview" at bounding box center [101, 62] width 108 height 9
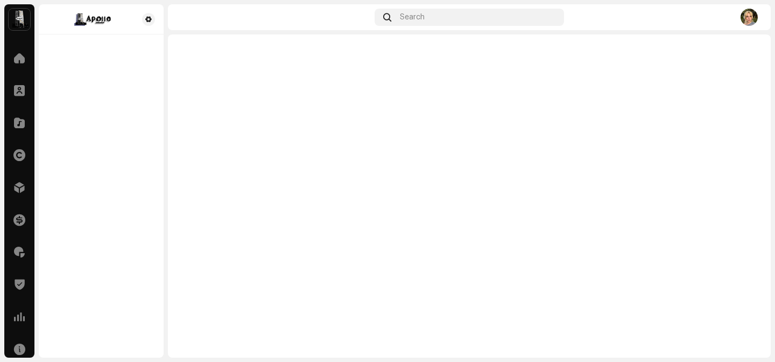
click at [119, 153] on div at bounding box center [101, 180] width 125 height 353
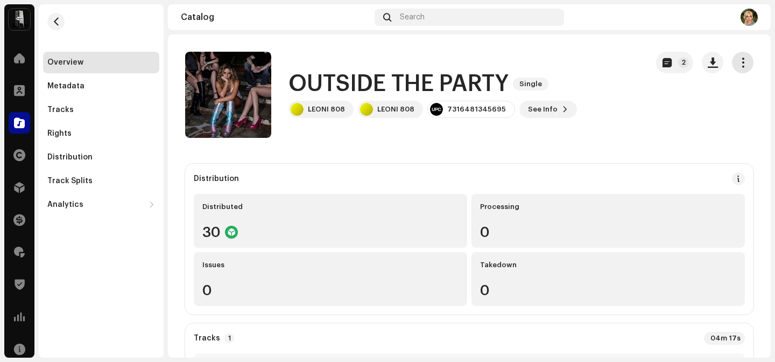
click at [741, 60] on span "button" at bounding box center [743, 62] width 10 height 9
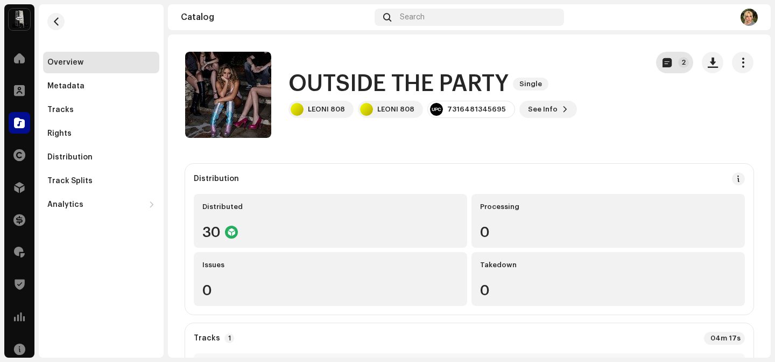
click at [671, 52] on button "2" at bounding box center [674, 63] width 37 height 22
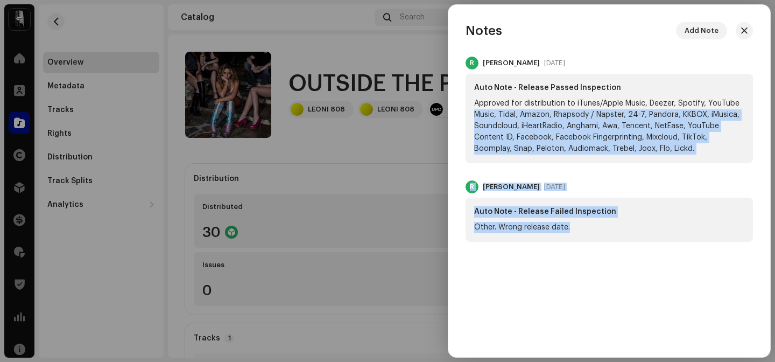
drag, startPoint x: 601, startPoint y: 234, endPoint x: 470, endPoint y: 110, distance: 180.8
click at [470, 110] on div "R Rick Moreno Sep 29, 2025 Auto Note - Release Passed Inspection Approved for d…" at bounding box center [609, 149] width 287 height 185
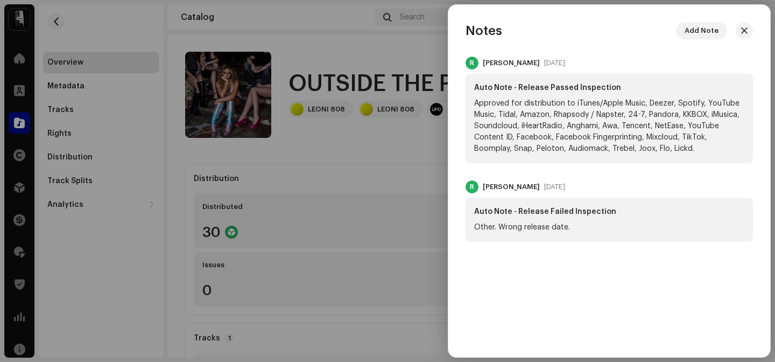
click at [401, 121] on div at bounding box center [387, 181] width 775 height 362
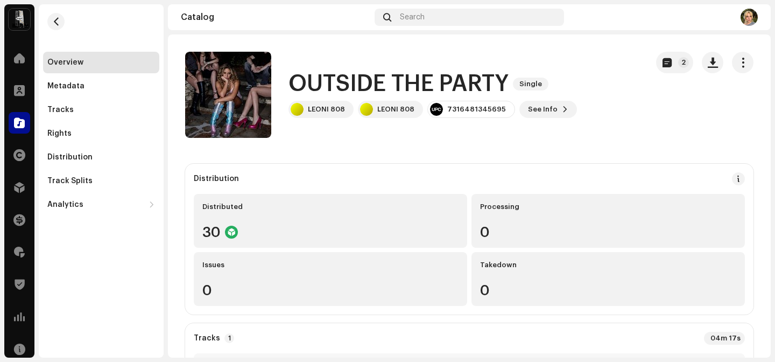
click at [83, 62] on div "Overview" at bounding box center [101, 62] width 108 height 9
click at [17, 138] on div "Home Clients Catalog Rights Distribution Finance Royalties Trust & Safety Analy…" at bounding box center [19, 187] width 30 height 288
click at [21, 118] on span at bounding box center [19, 122] width 11 height 9
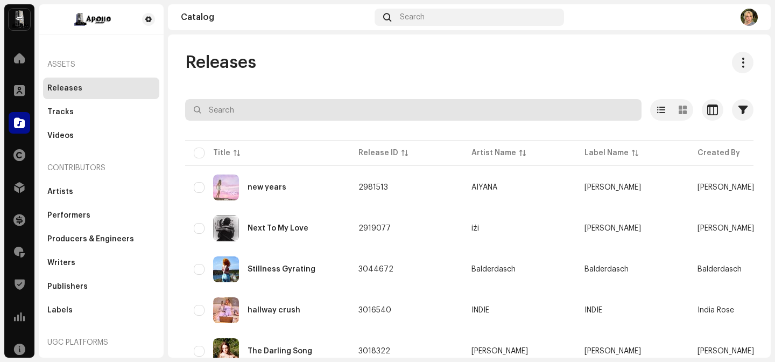
click at [265, 101] on input "text" at bounding box center [413, 110] width 456 height 22
type input "leoni 808"
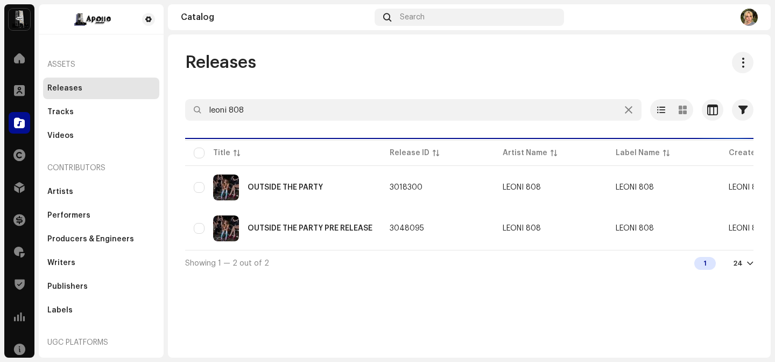
click at [315, 193] on div "OUTSIDE THE PARTY" at bounding box center [283, 187] width 179 height 26
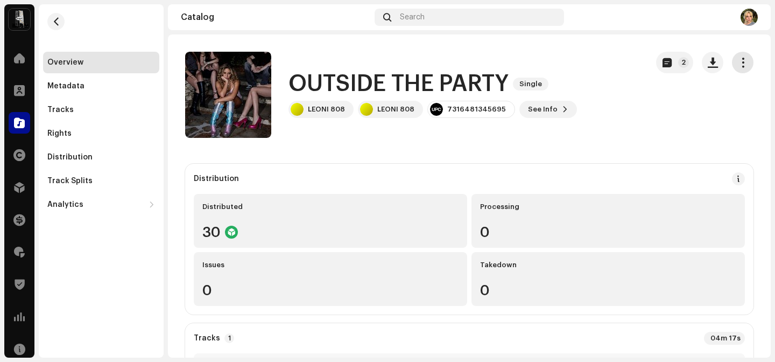
click at [738, 53] on button "button" at bounding box center [743, 63] width 22 height 22
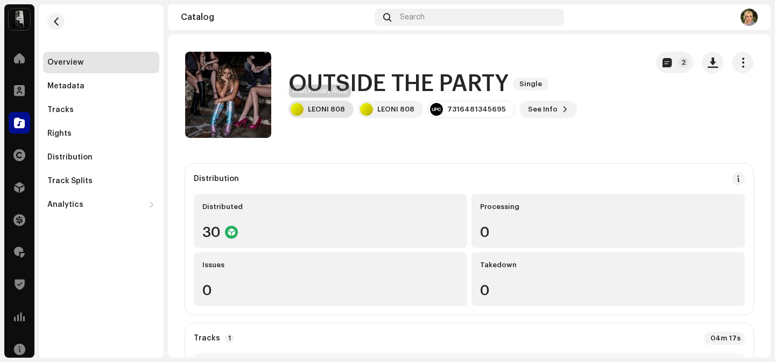
click at [315, 111] on div "LEONI 808" at bounding box center [326, 109] width 37 height 9
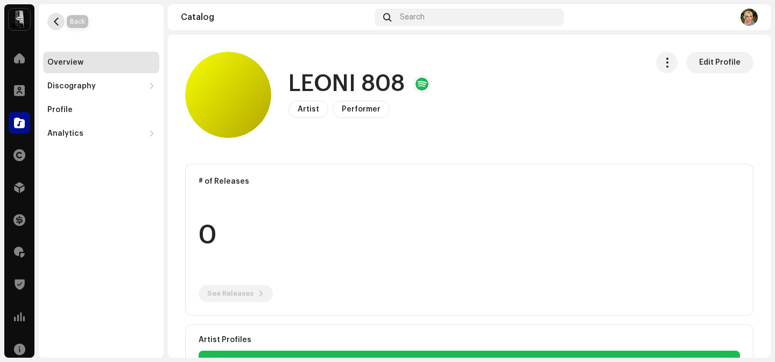
click at [57, 25] on span "button" at bounding box center [56, 21] width 8 height 9
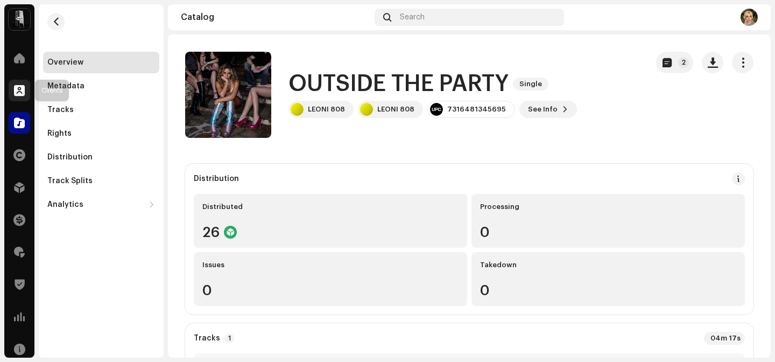
click at [21, 83] on div at bounding box center [20, 91] width 22 height 22
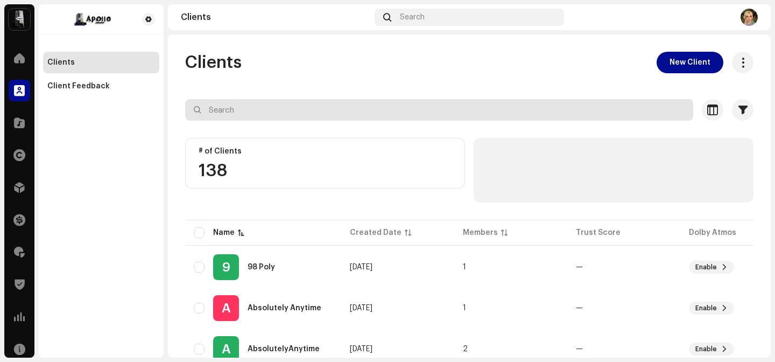
click at [291, 115] on input "text" at bounding box center [439, 110] width 508 height 22
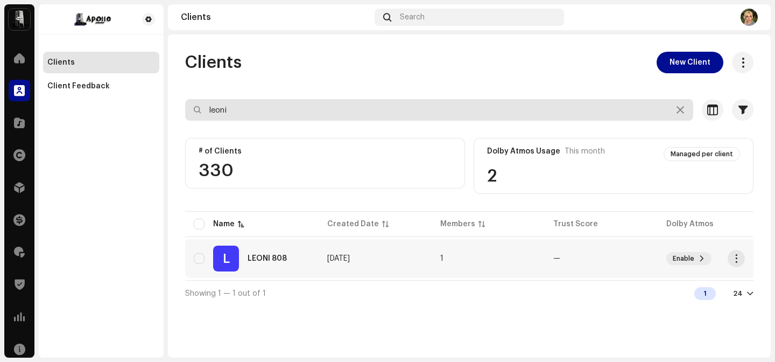
type input "leoni"
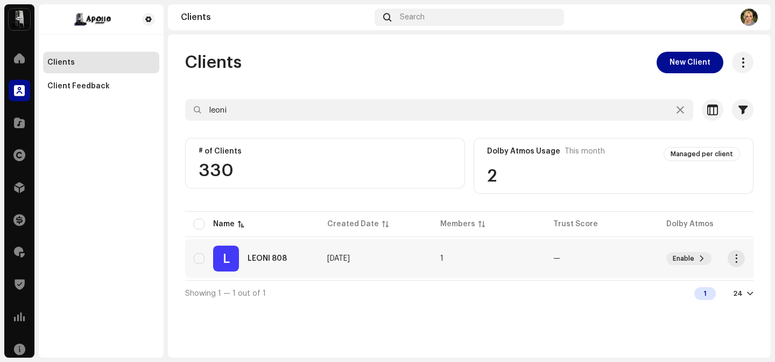
click at [295, 267] on div "L LEONI 808" at bounding box center [252, 258] width 116 height 26
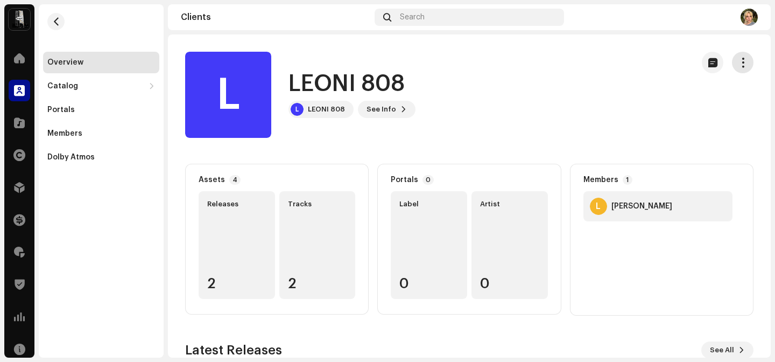
click at [735, 68] on button "button" at bounding box center [743, 63] width 22 height 22
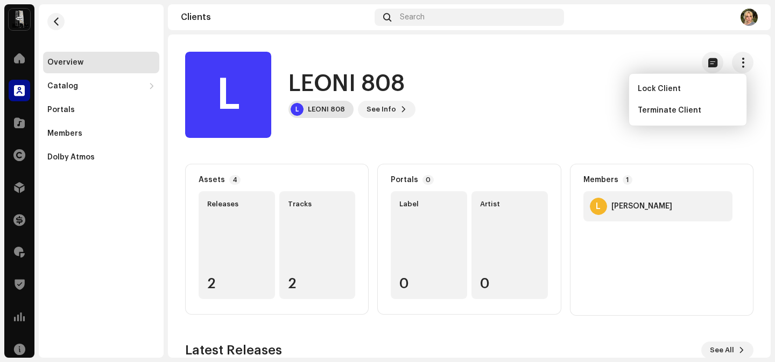
click at [321, 108] on div "LEONI 808" at bounding box center [326, 109] width 37 height 9
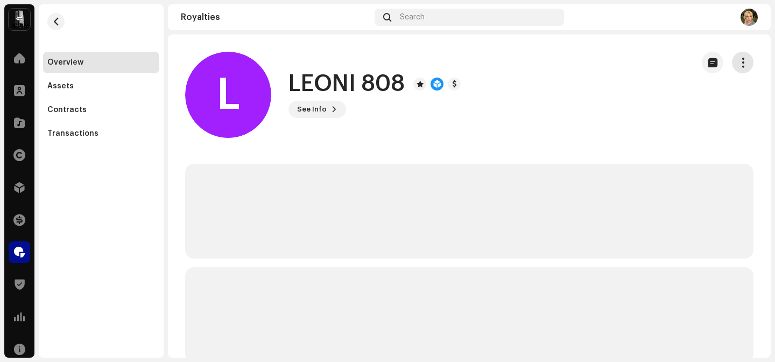
click at [732, 61] on button "button" at bounding box center [743, 63] width 22 height 22
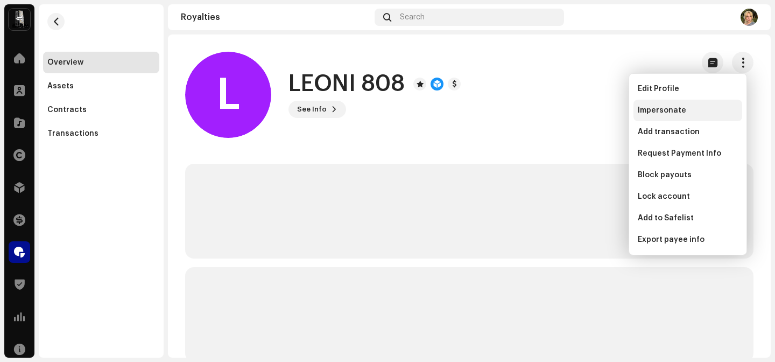
click at [664, 109] on span "Impersonate" at bounding box center [662, 110] width 48 height 9
